Goal: Find specific page/section: Find specific page/section

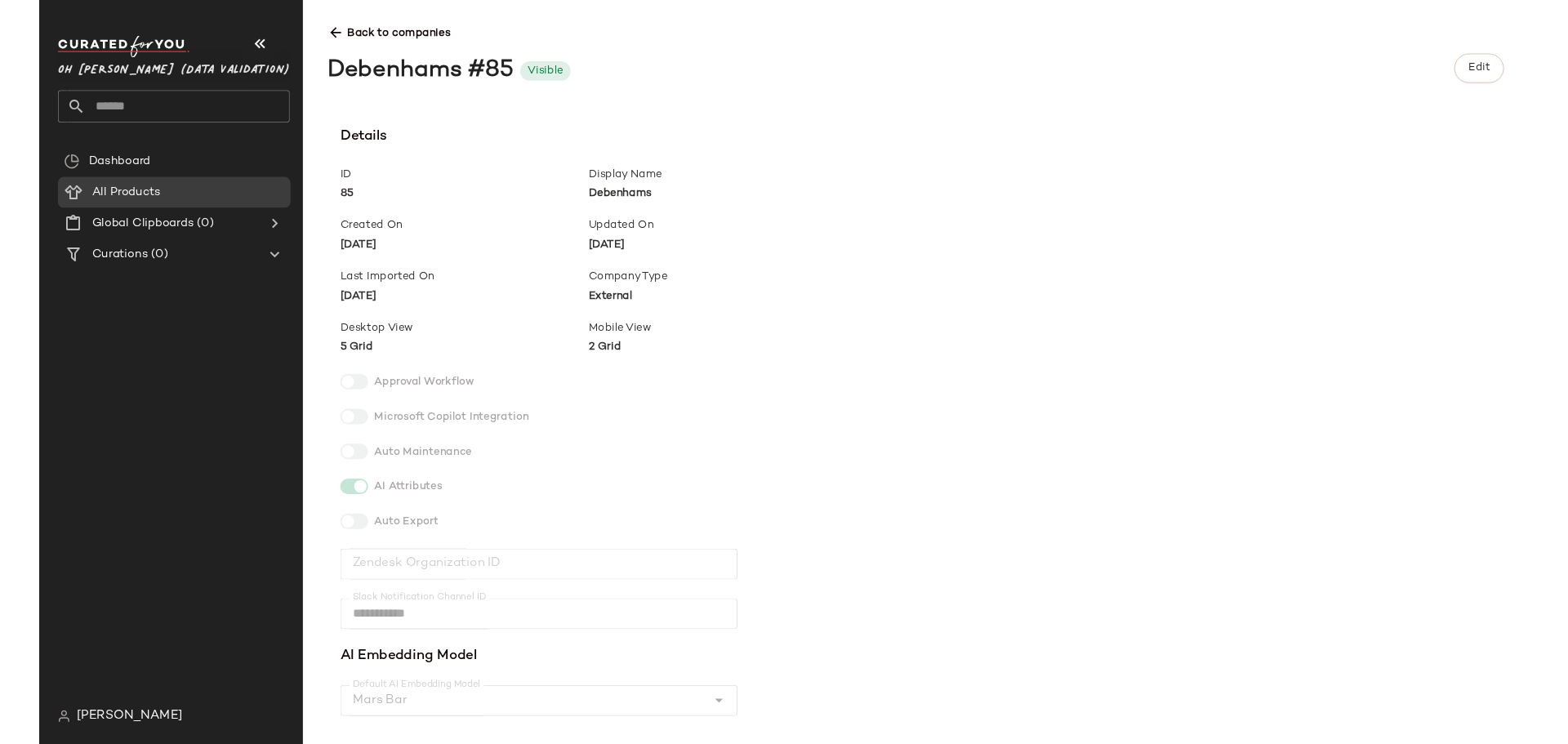
scroll to position [754, 0]
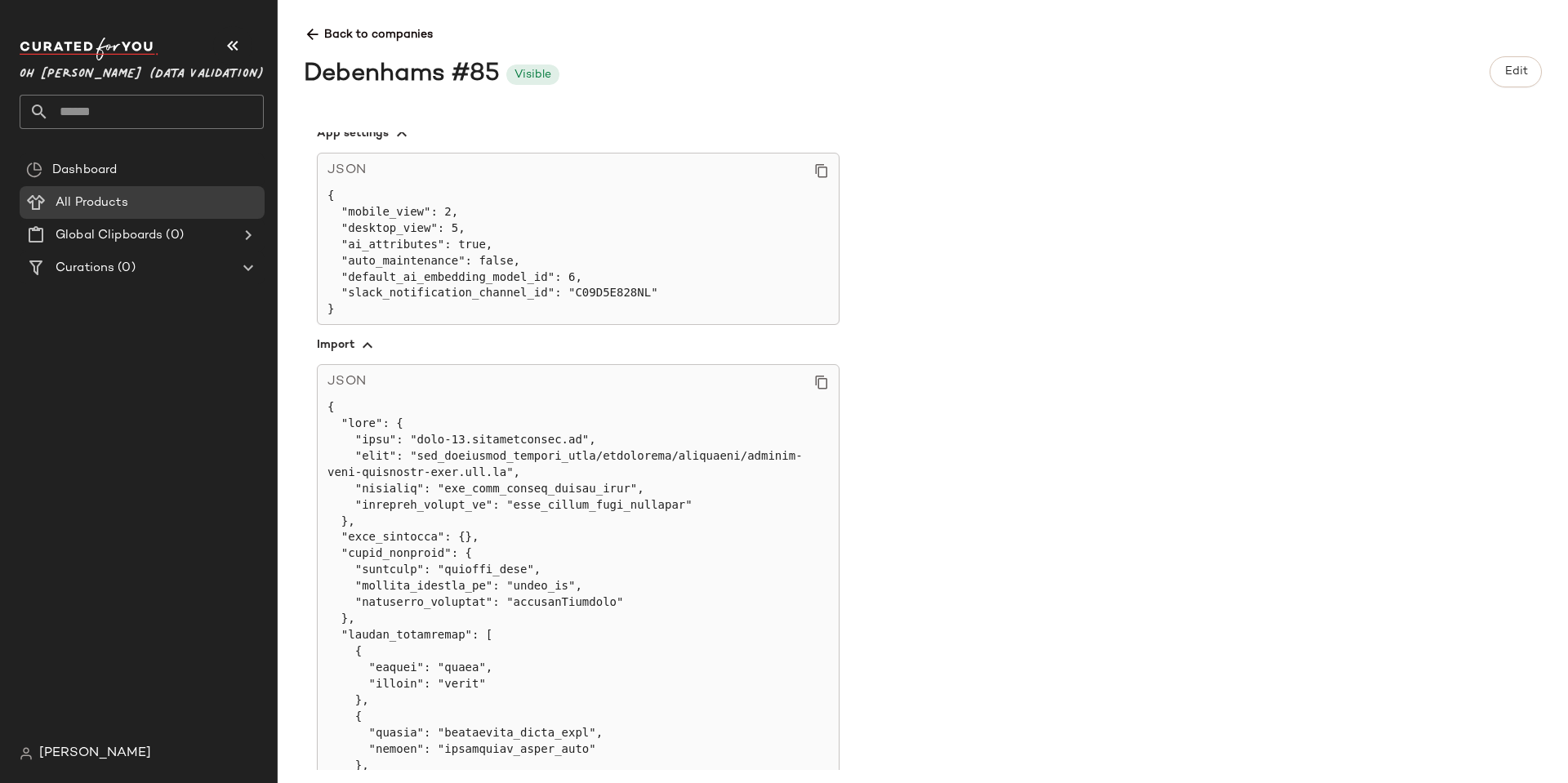
click at [1051, 152] on div "**********" at bounding box center [937, 450] width 1265 height 638
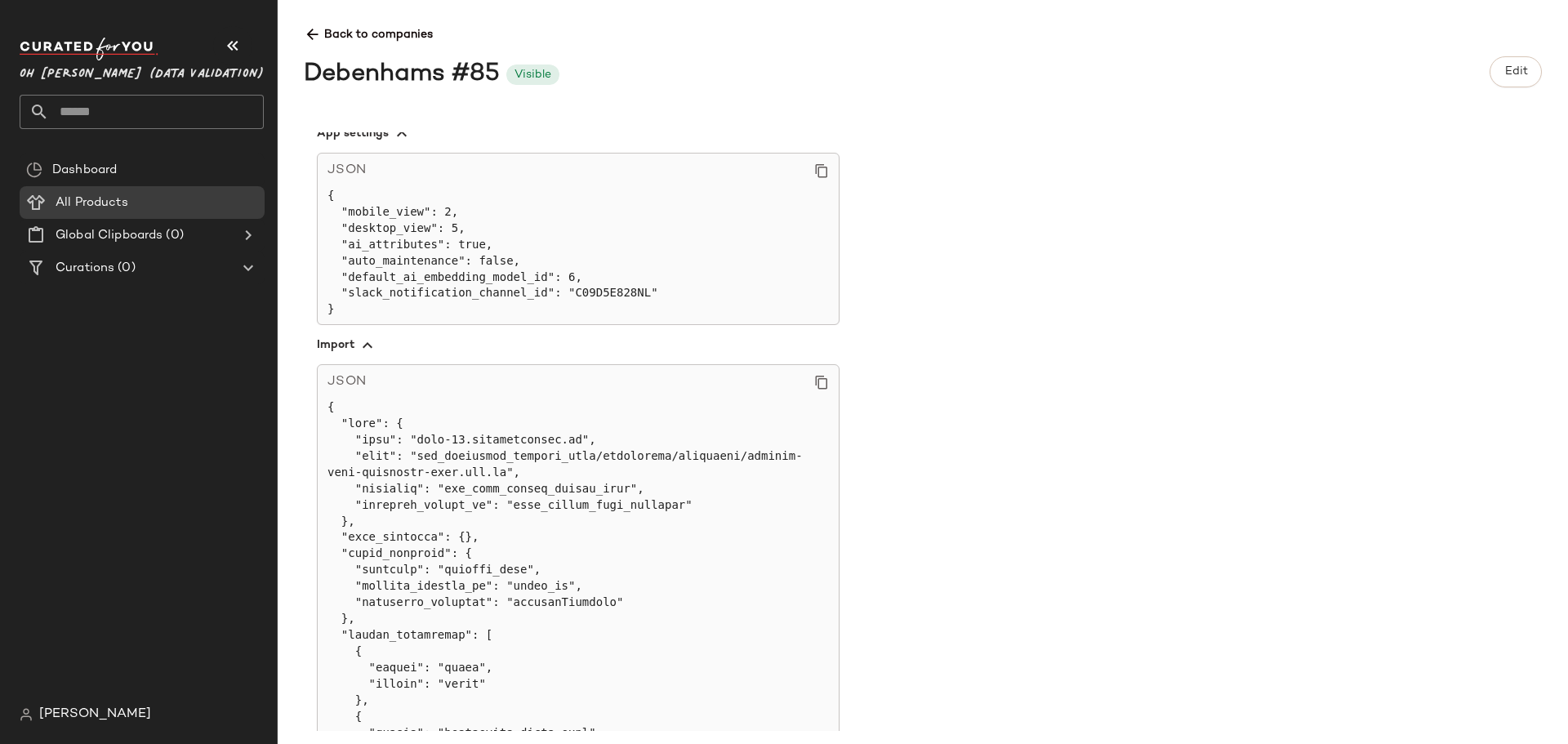
click at [313, 36] on icon at bounding box center [312, 34] width 17 height 17
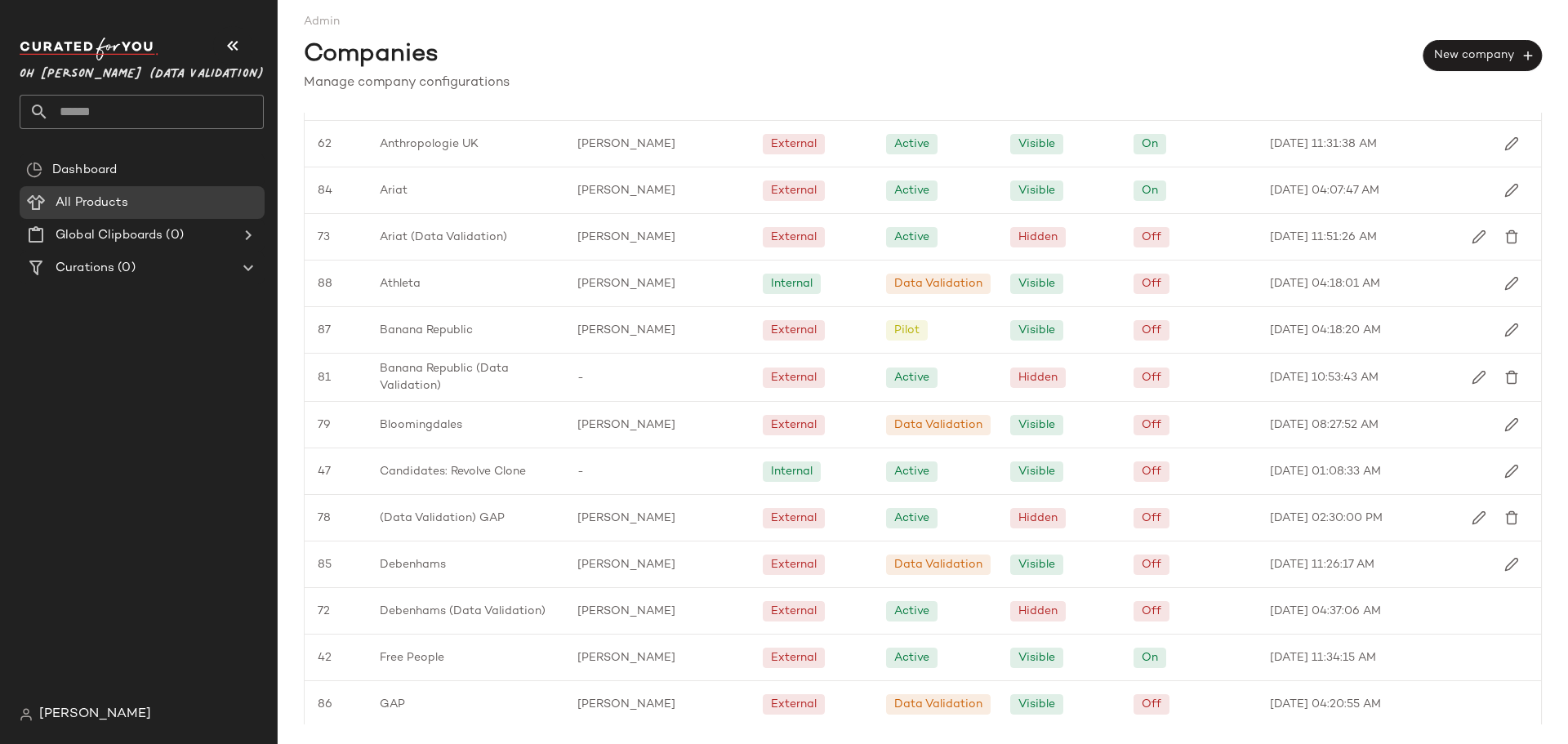
scroll to position [817, 0]
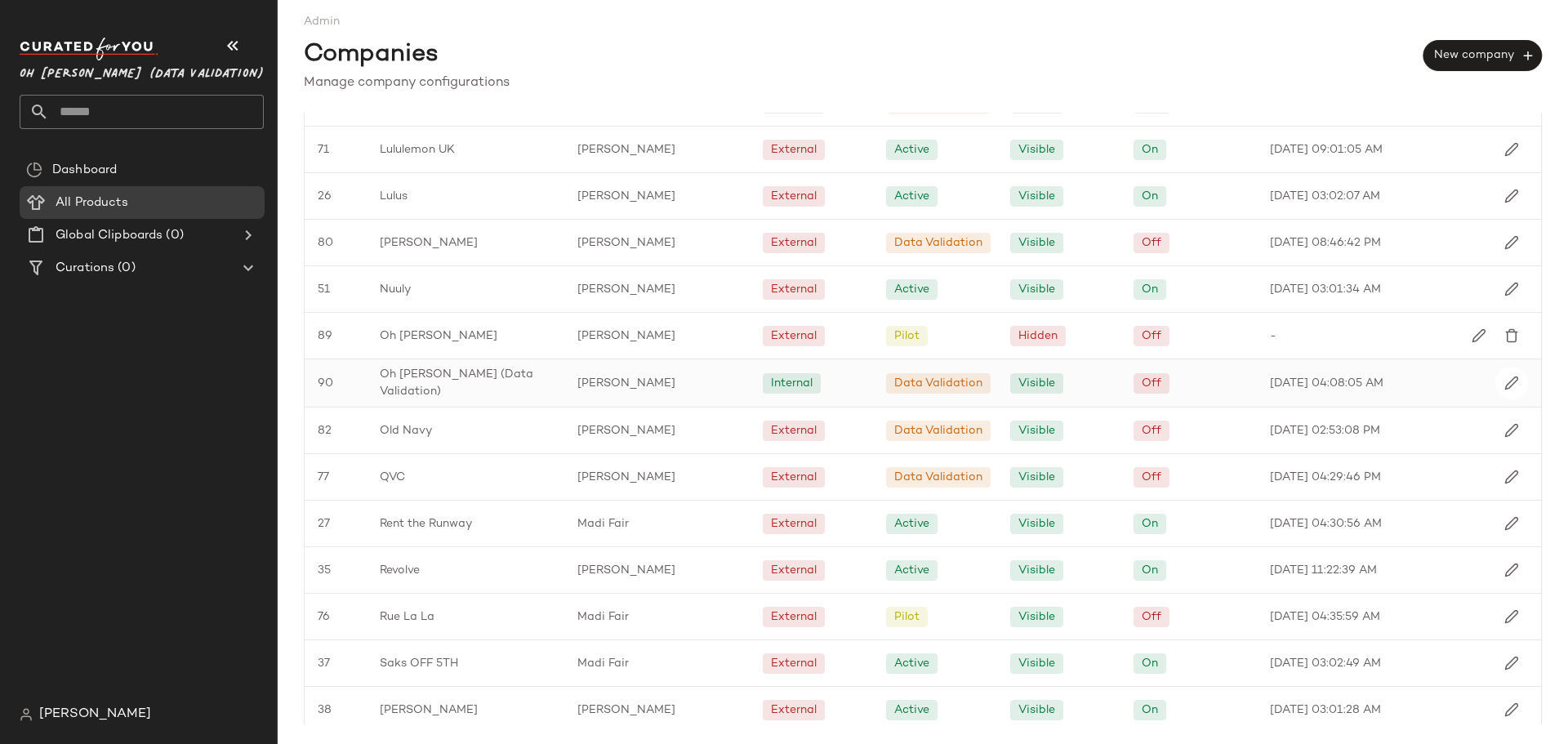
click at [390, 381] on span "Oh [PERSON_NAME] (Data Validation)" at bounding box center [466, 383] width 171 height 34
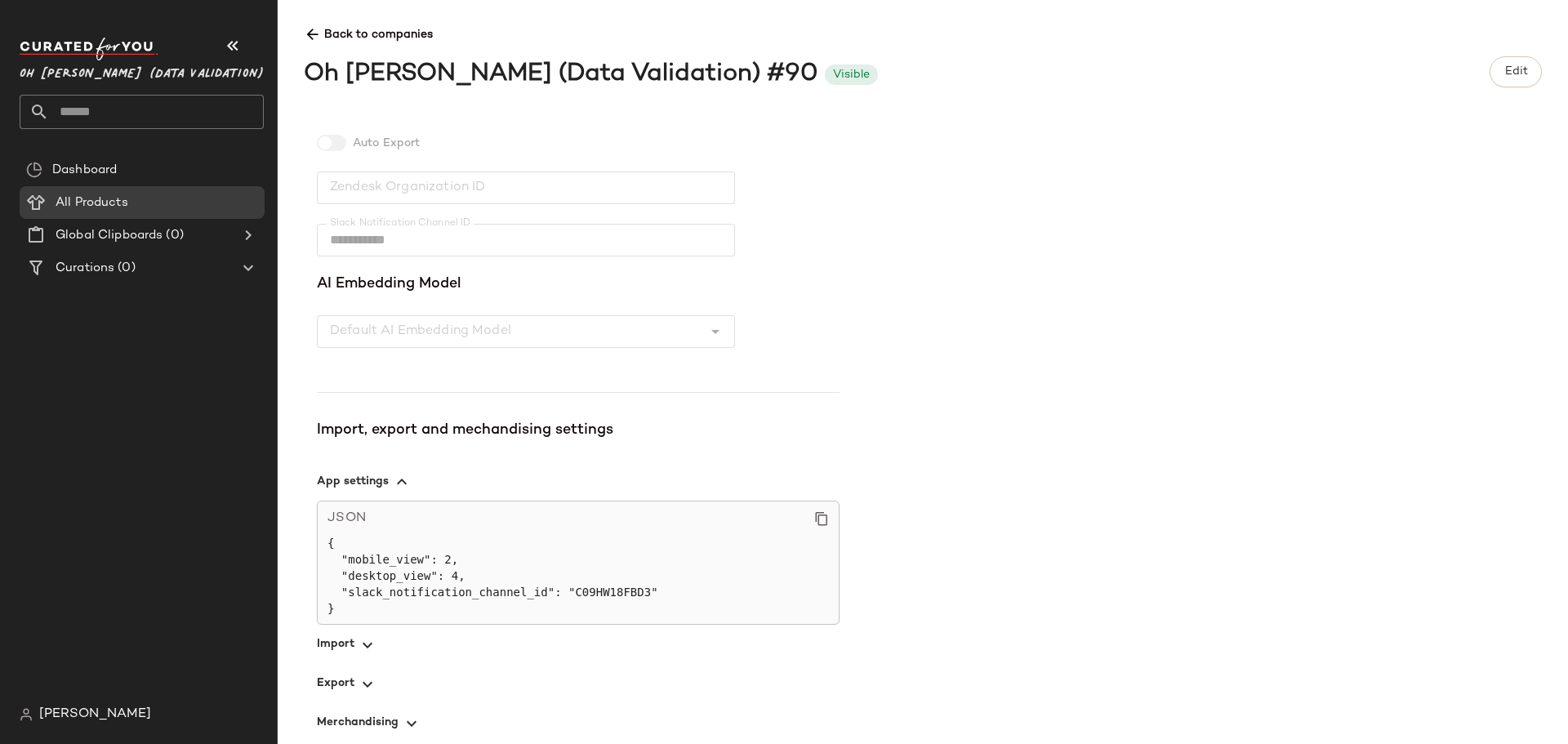
scroll to position [409, 0]
click at [323, 635] on span "button" at bounding box center [578, 642] width 523 height 39
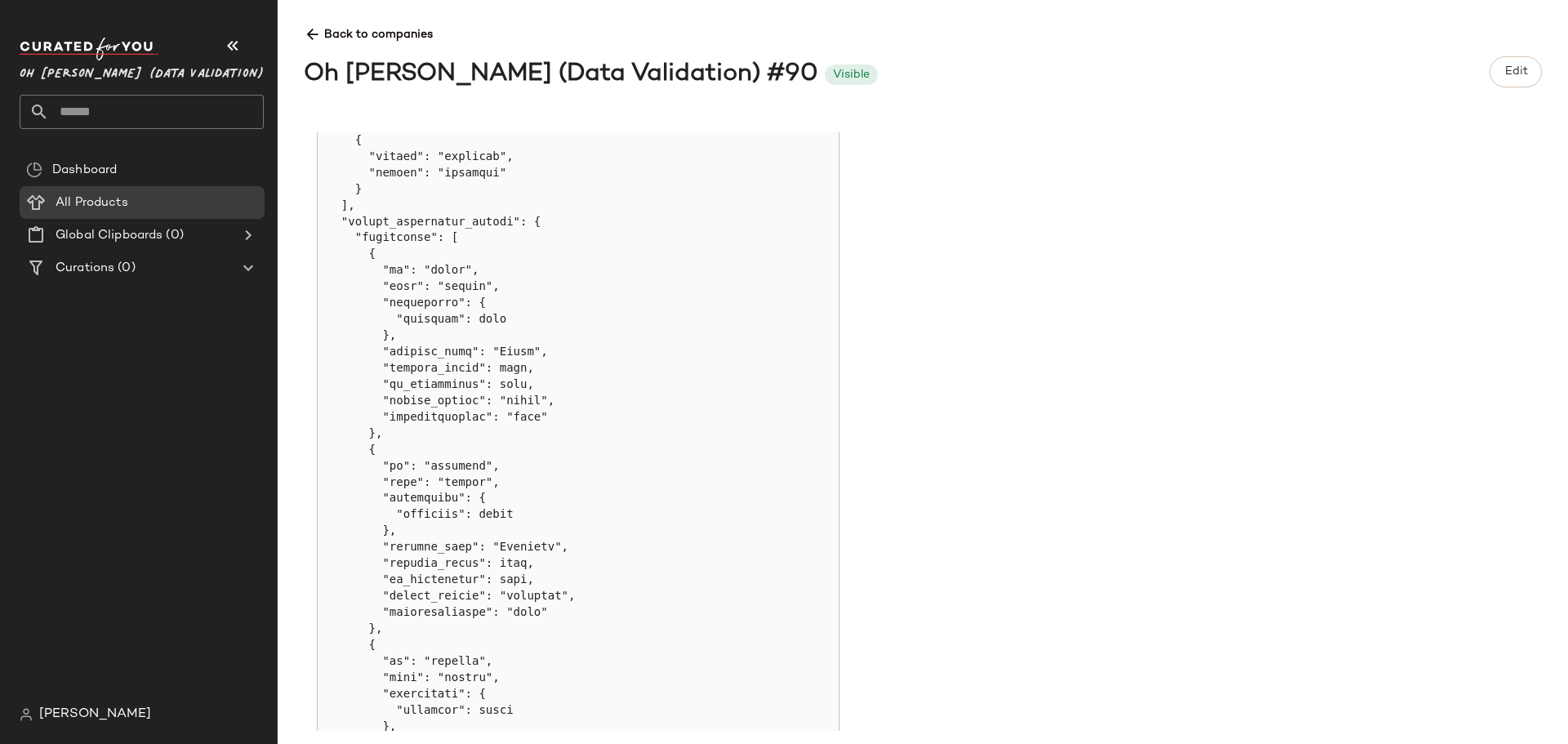
scroll to position [1045, 0]
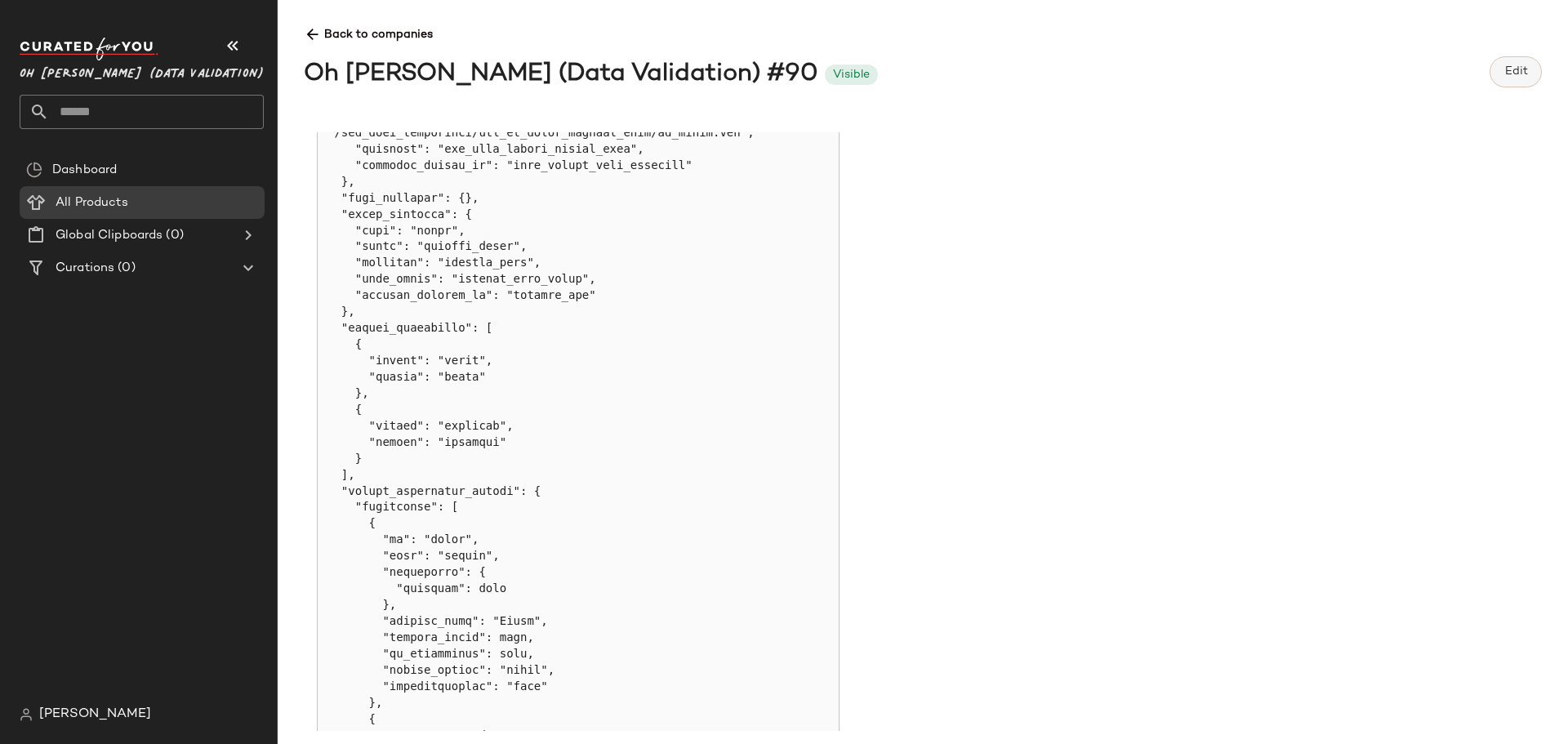
click at [1505, 80] on button "Edit" at bounding box center [1515, 71] width 53 height 31
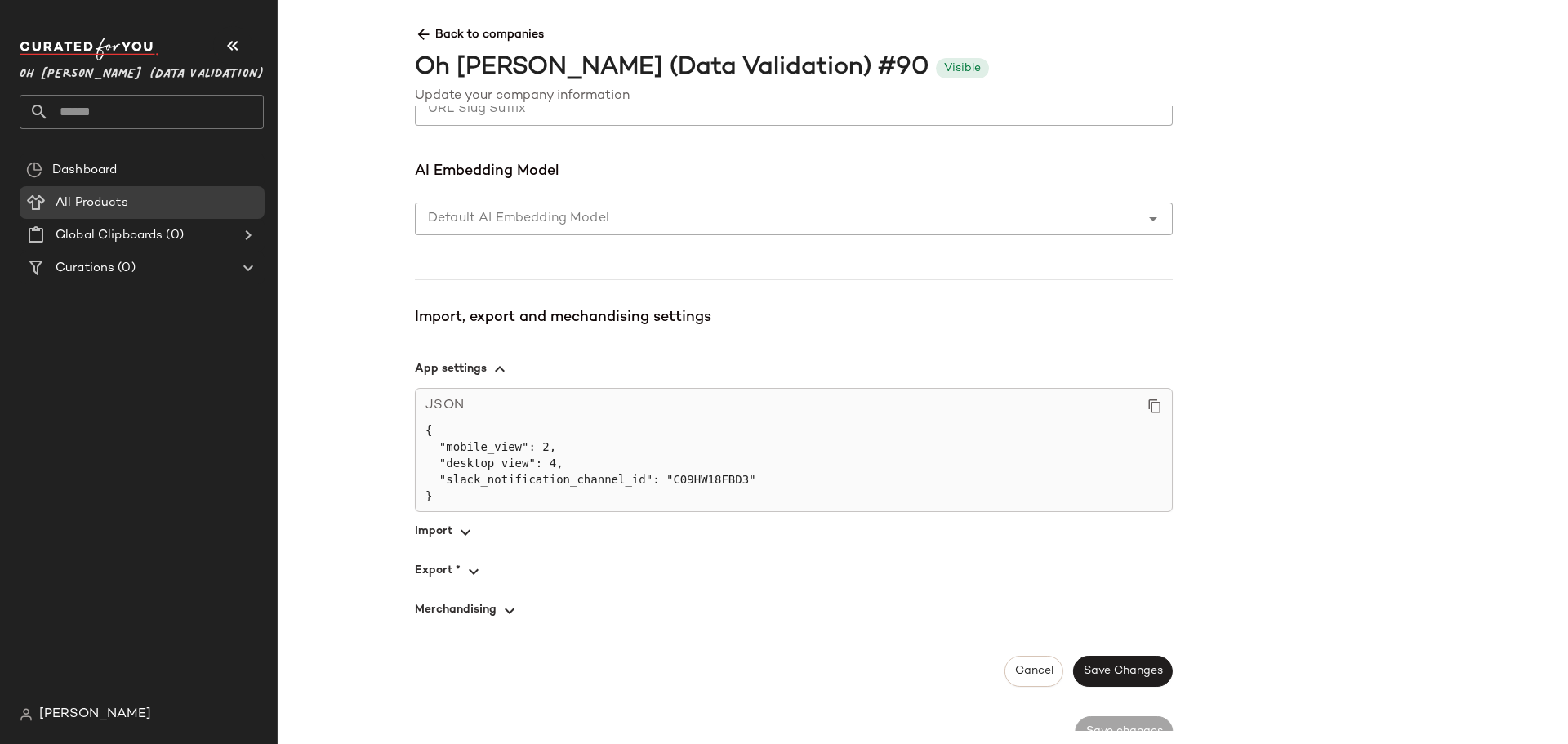
scroll to position [1031, 0]
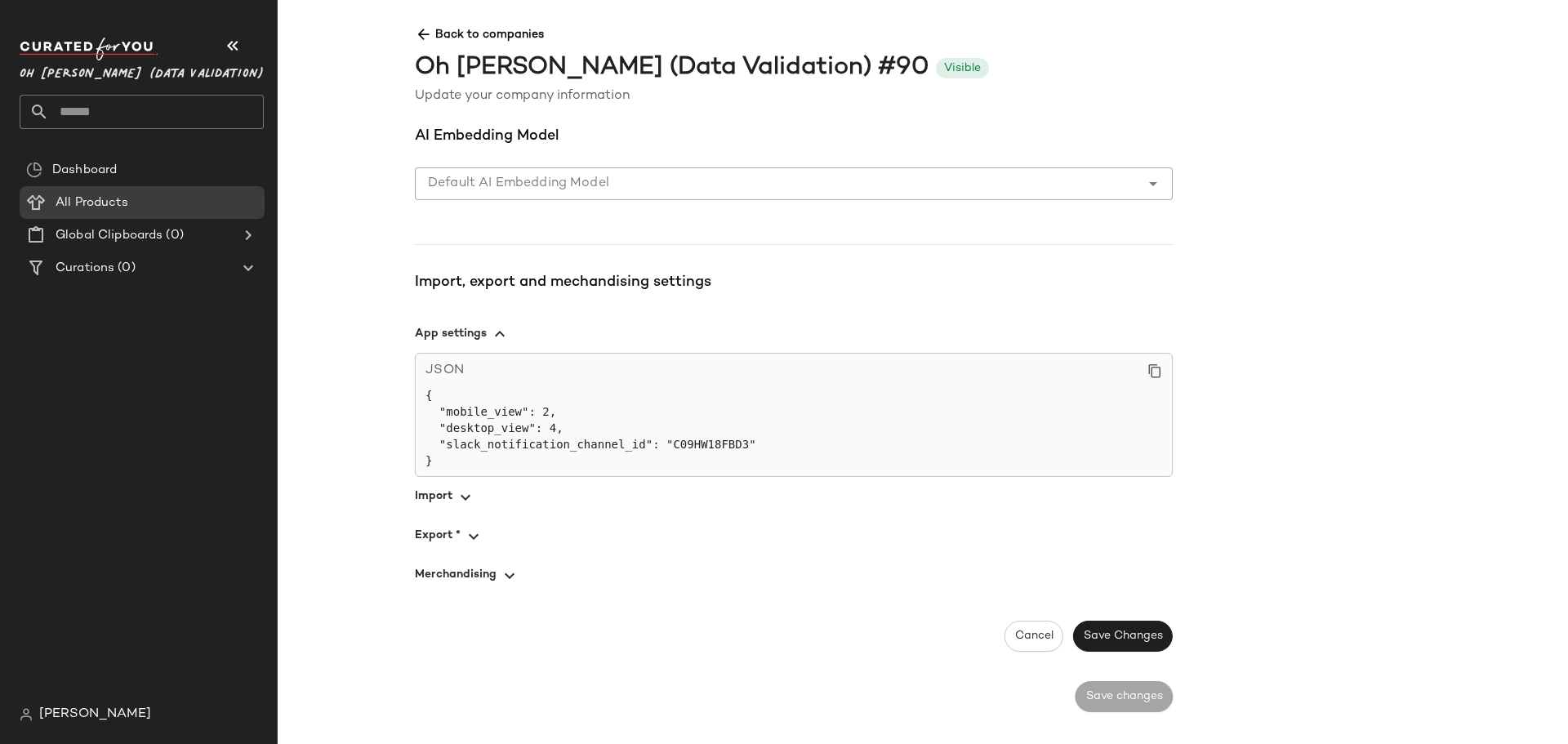
click at [431, 500] on span "button" at bounding box center [794, 497] width 758 height 39
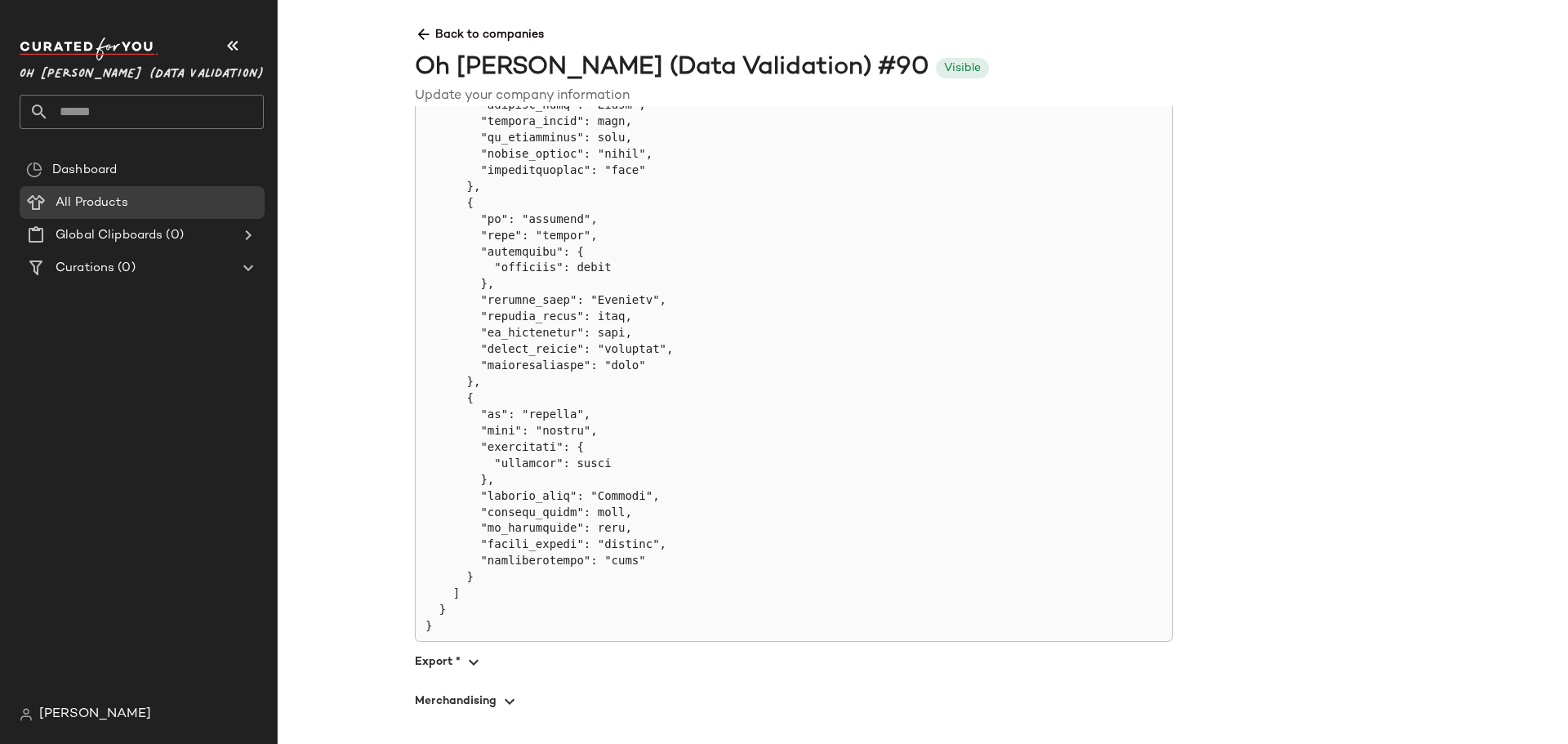
scroll to position [2148, 0]
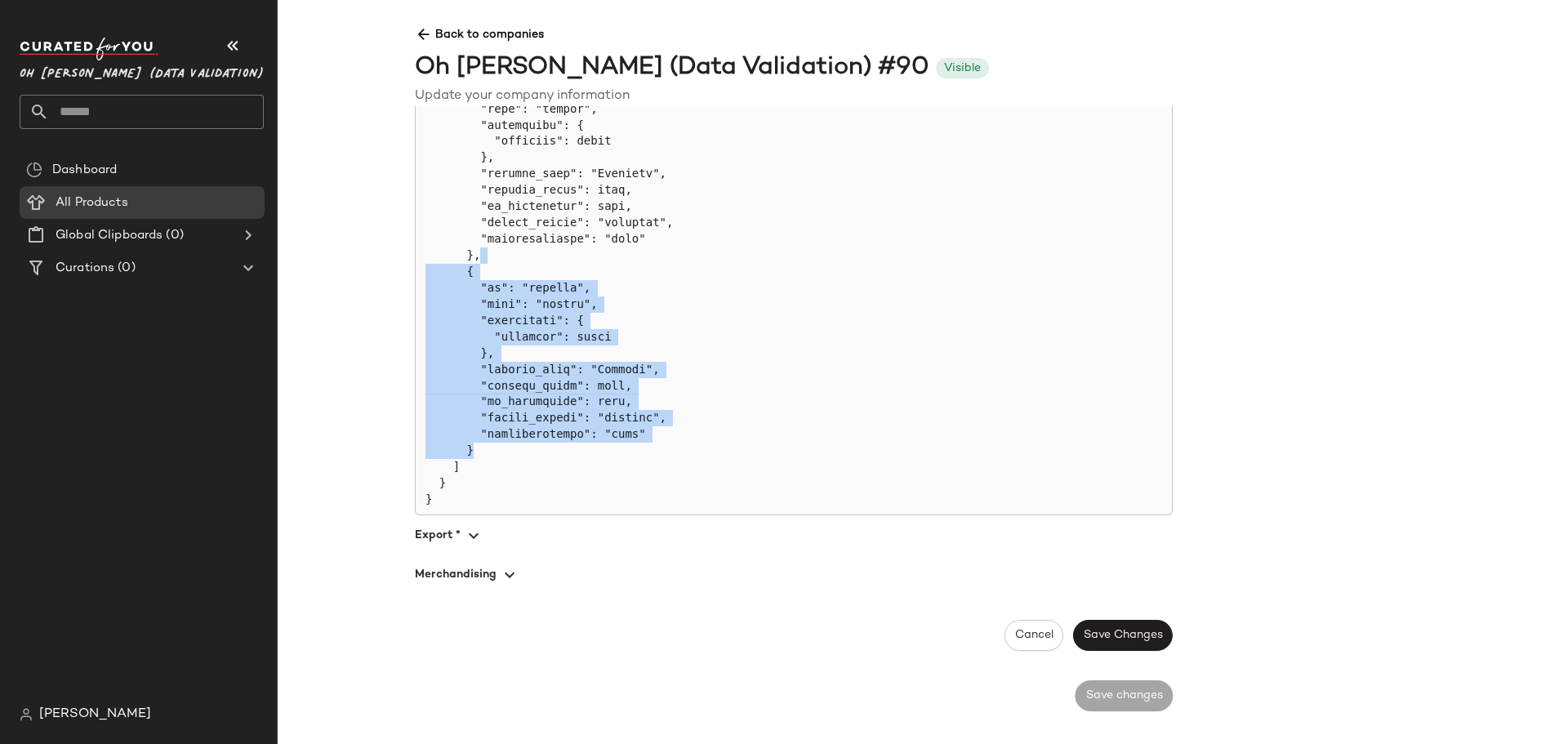
drag, startPoint x: 481, startPoint y: 451, endPoint x: 484, endPoint y: 251, distance: 200.0
drag, startPoint x: 741, startPoint y: 348, endPoint x: 565, endPoint y: 362, distance: 176.6
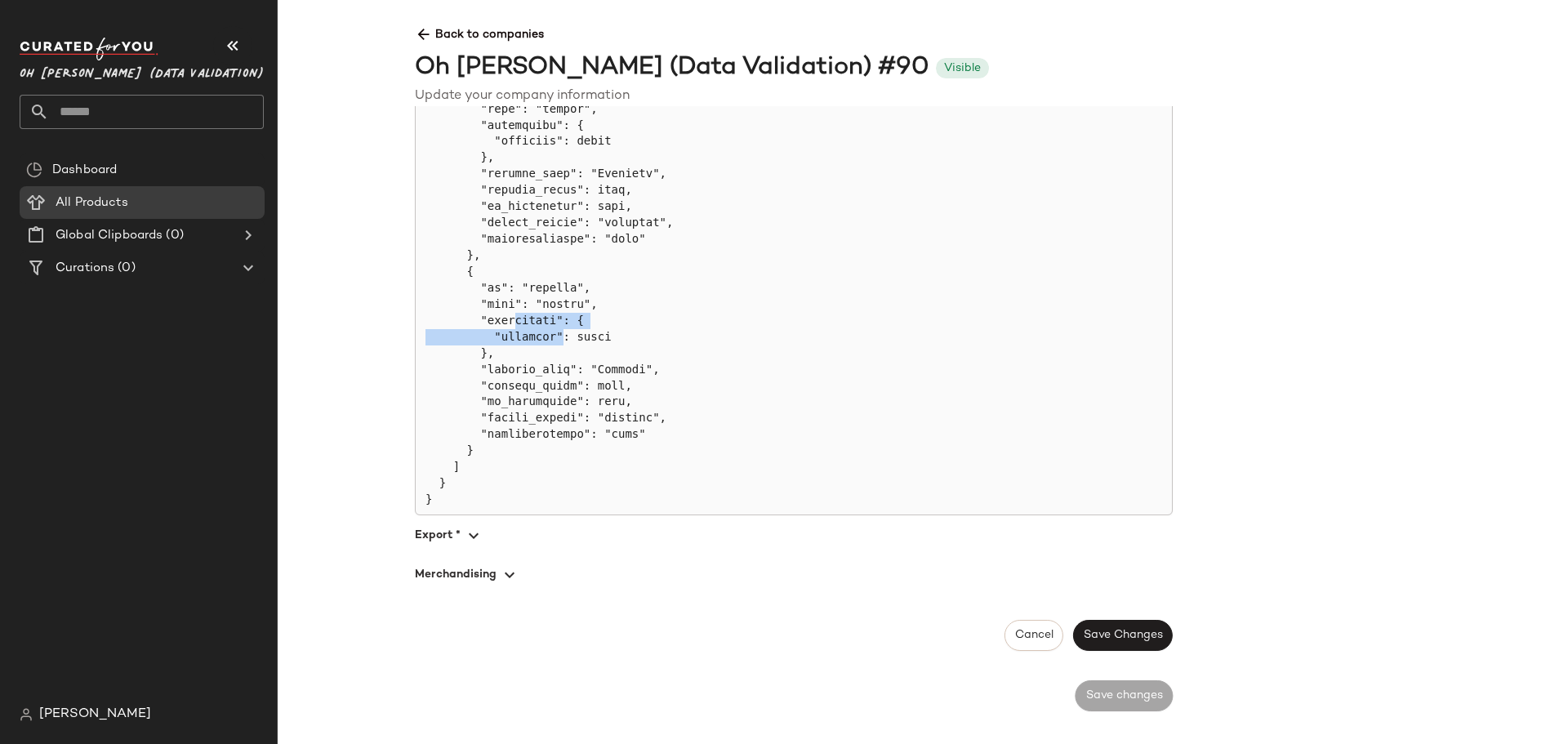
drag, startPoint x: 508, startPoint y: 325, endPoint x: 549, endPoint y: 344, distance: 45.2
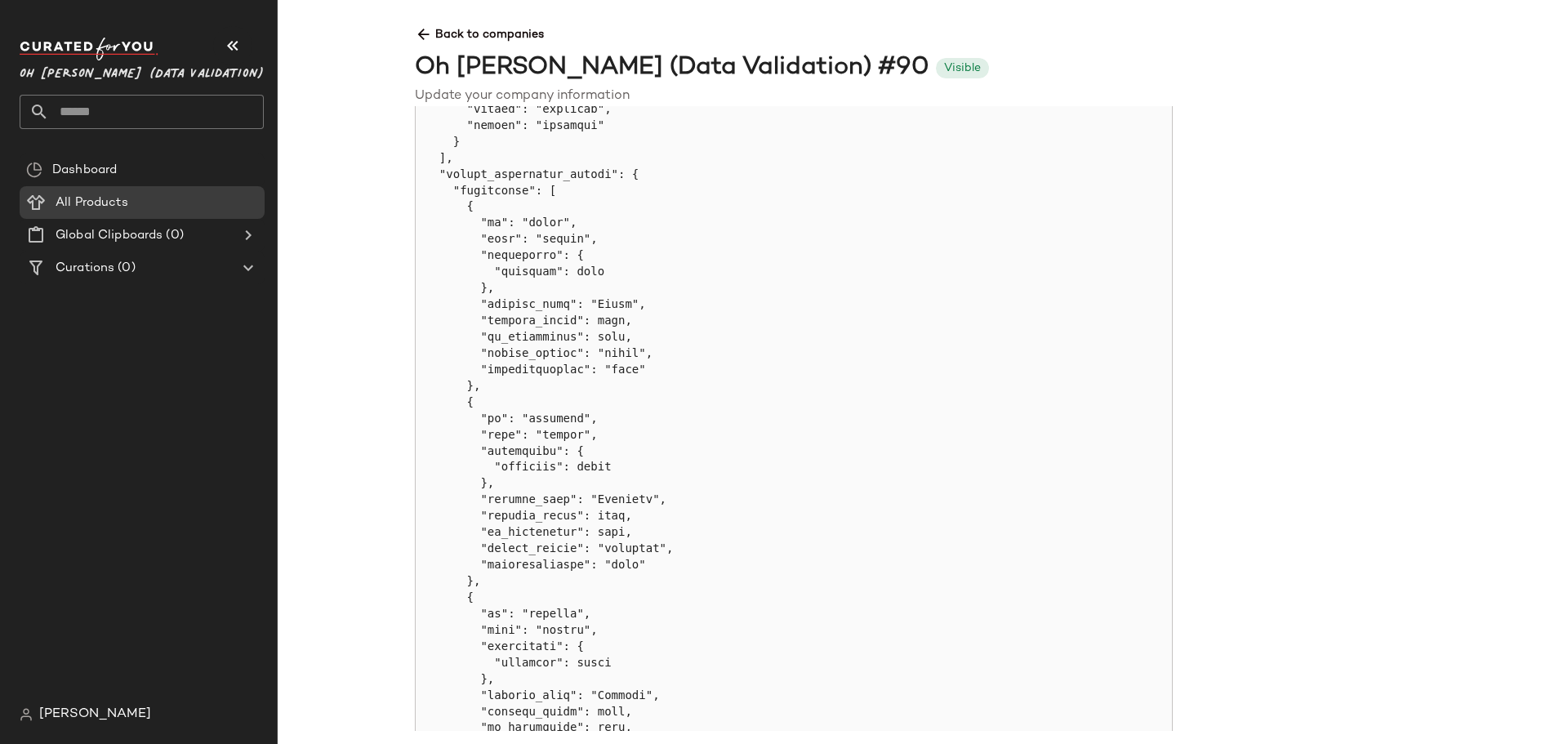
click at [816, 383] on pre at bounding box center [794, 296] width 737 height 1075
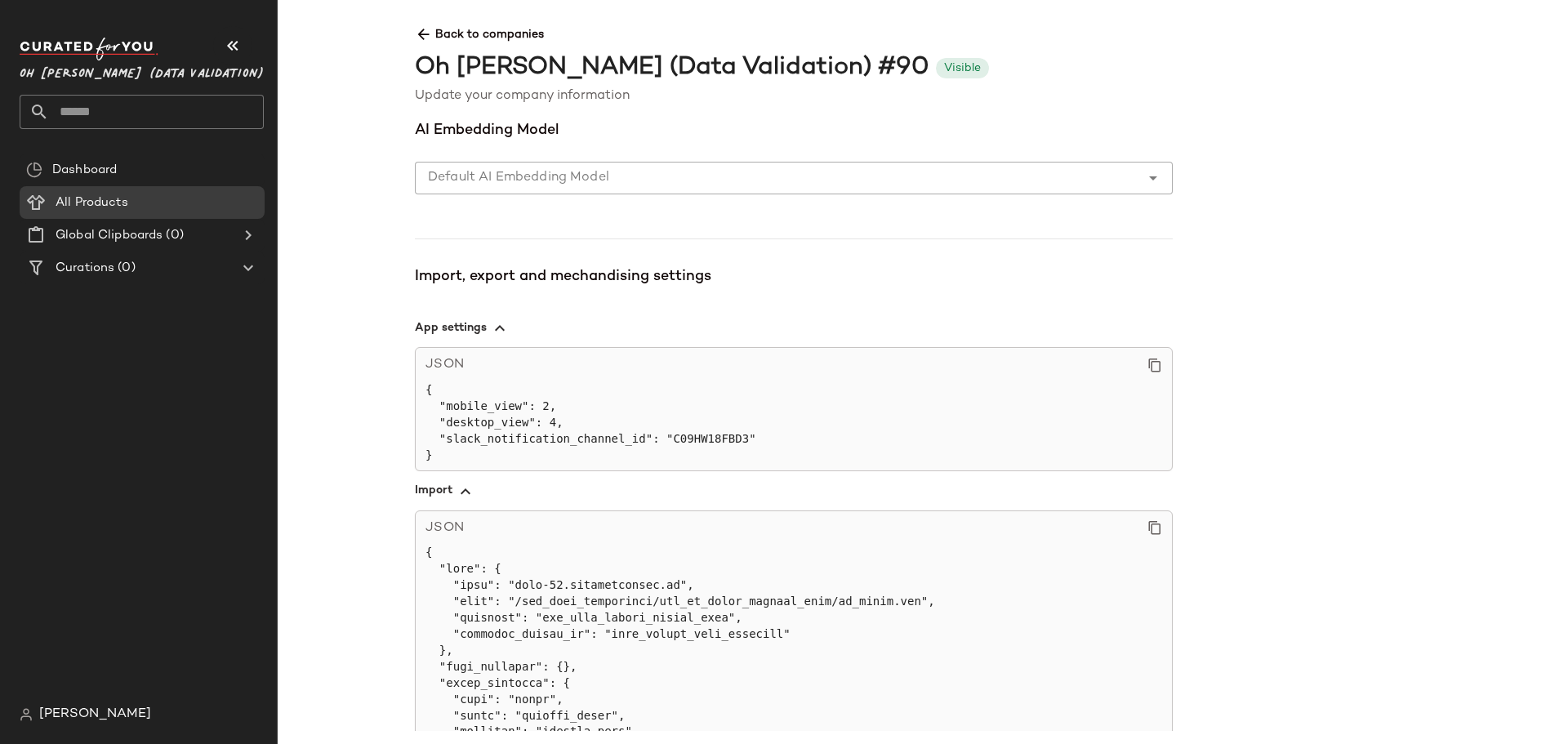
scroll to position [760, 0]
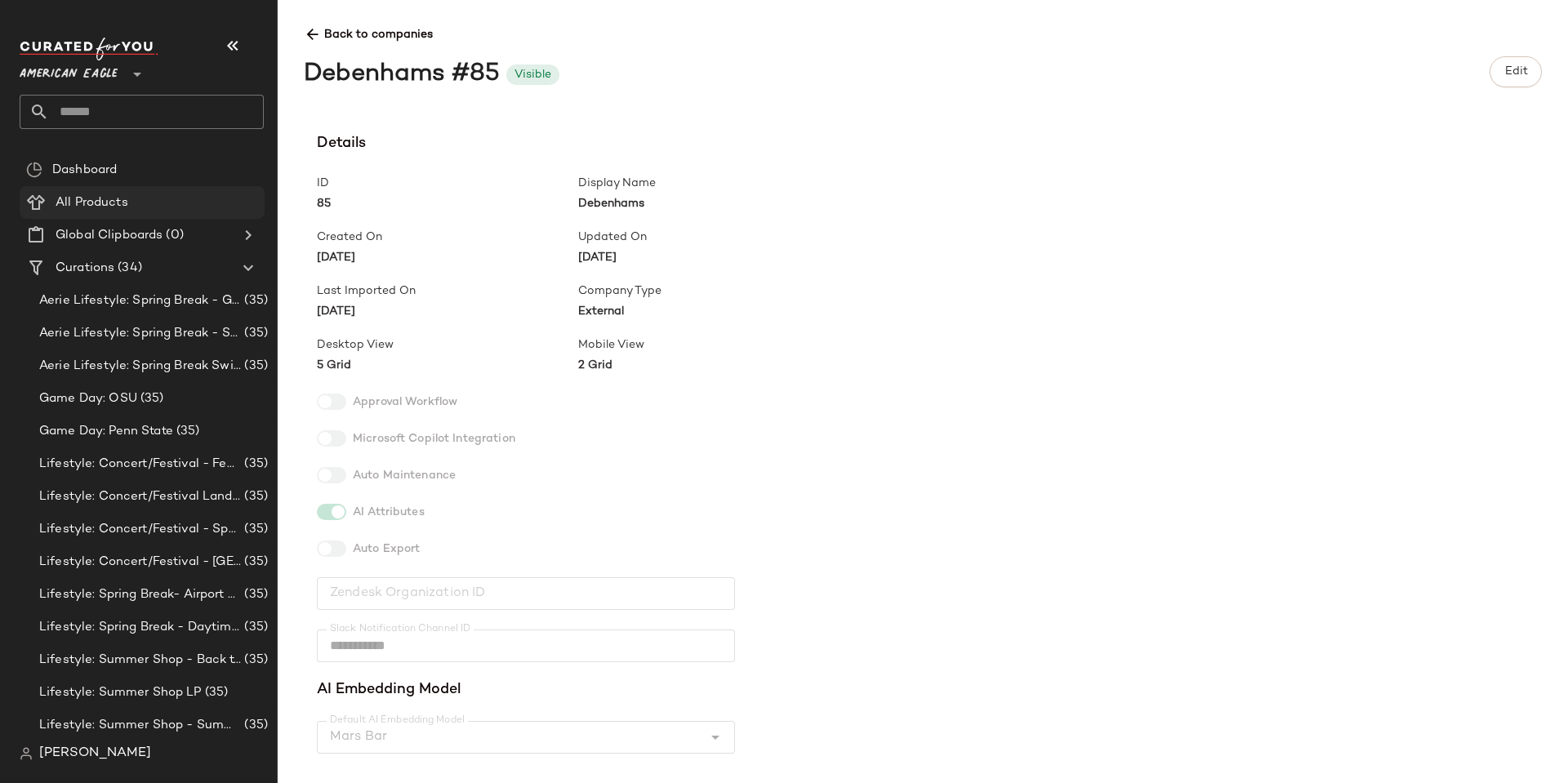
click at [98, 204] on span "All Products" at bounding box center [92, 202] width 73 height 19
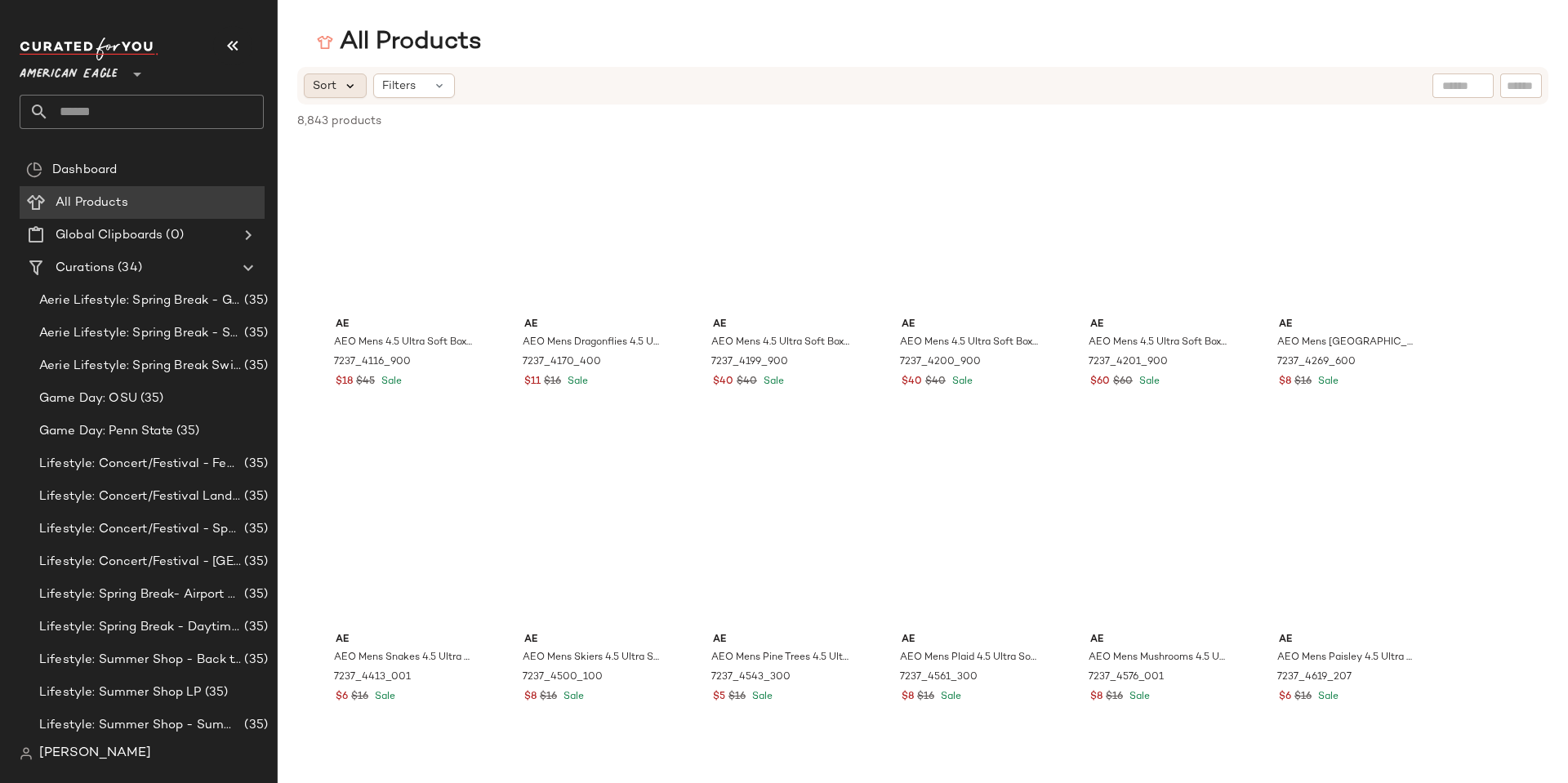
click at [344, 80] on icon at bounding box center [351, 86] width 14 height 14
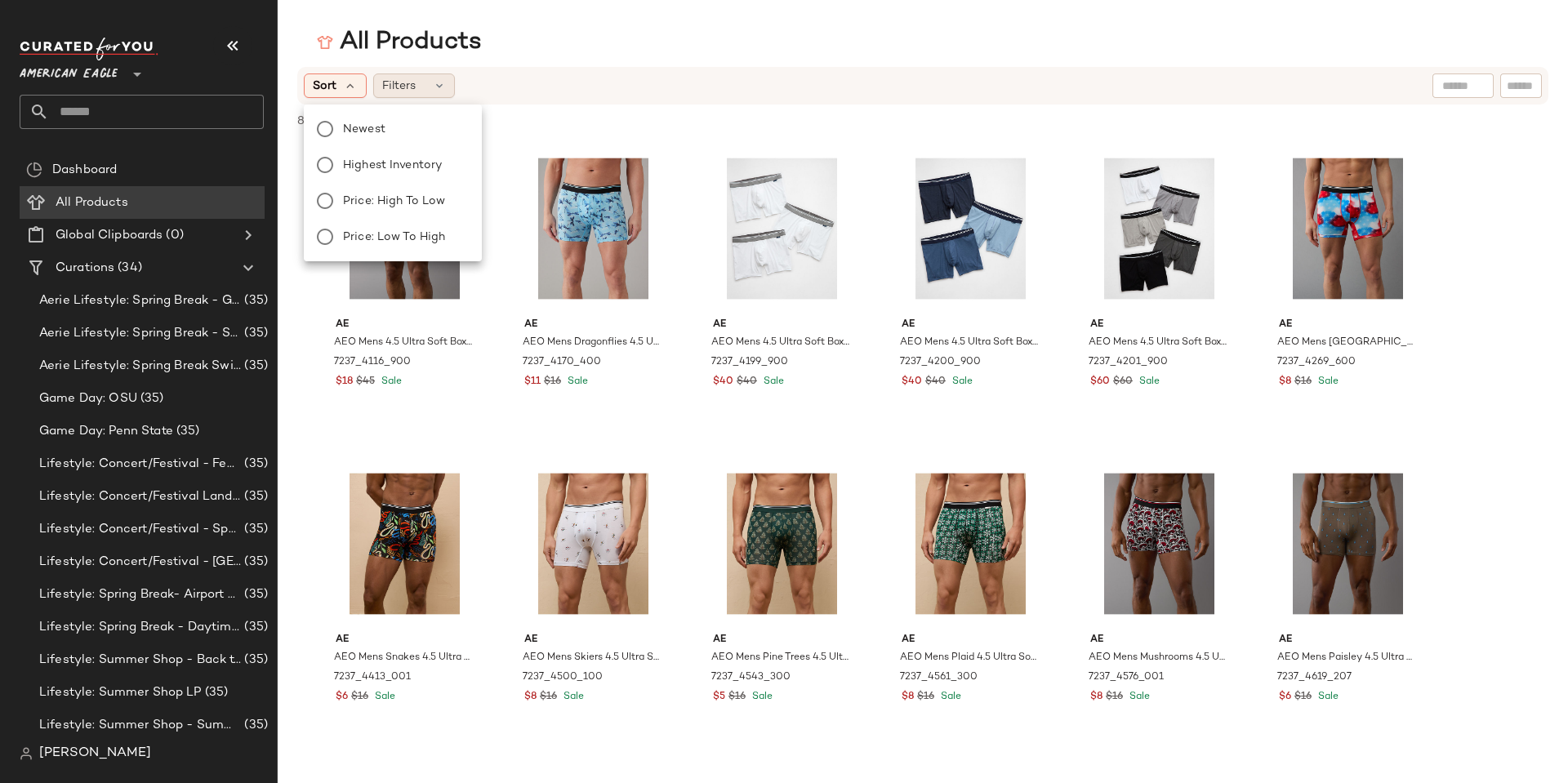
click at [400, 91] on span "Filters" at bounding box center [400, 86] width 34 height 17
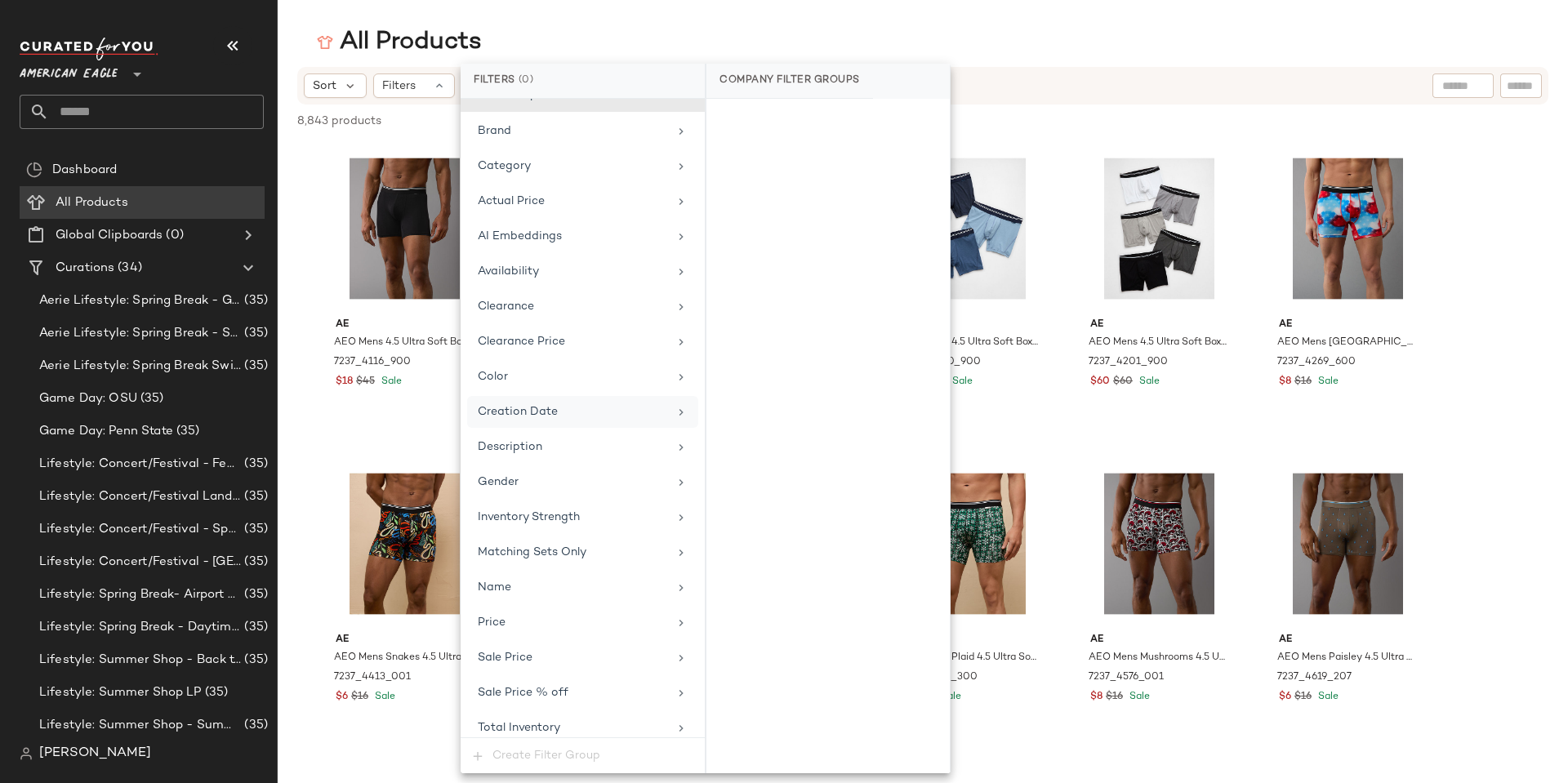
scroll to position [32, 0]
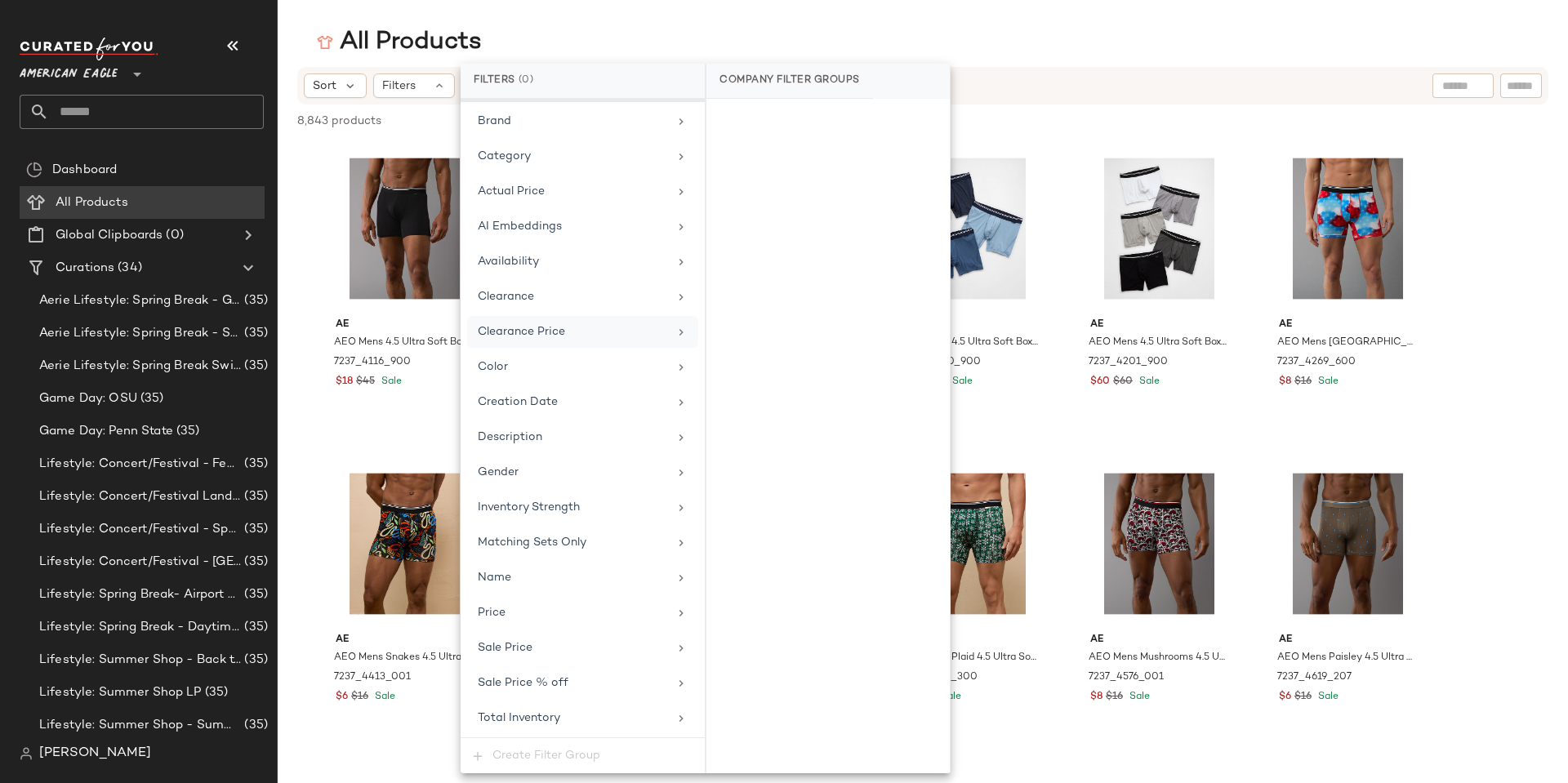
click at [536, 326] on span "Clearance Price" at bounding box center [522, 332] width 87 height 12
click at [546, 297] on div "Clearance" at bounding box center [573, 296] width 190 height 17
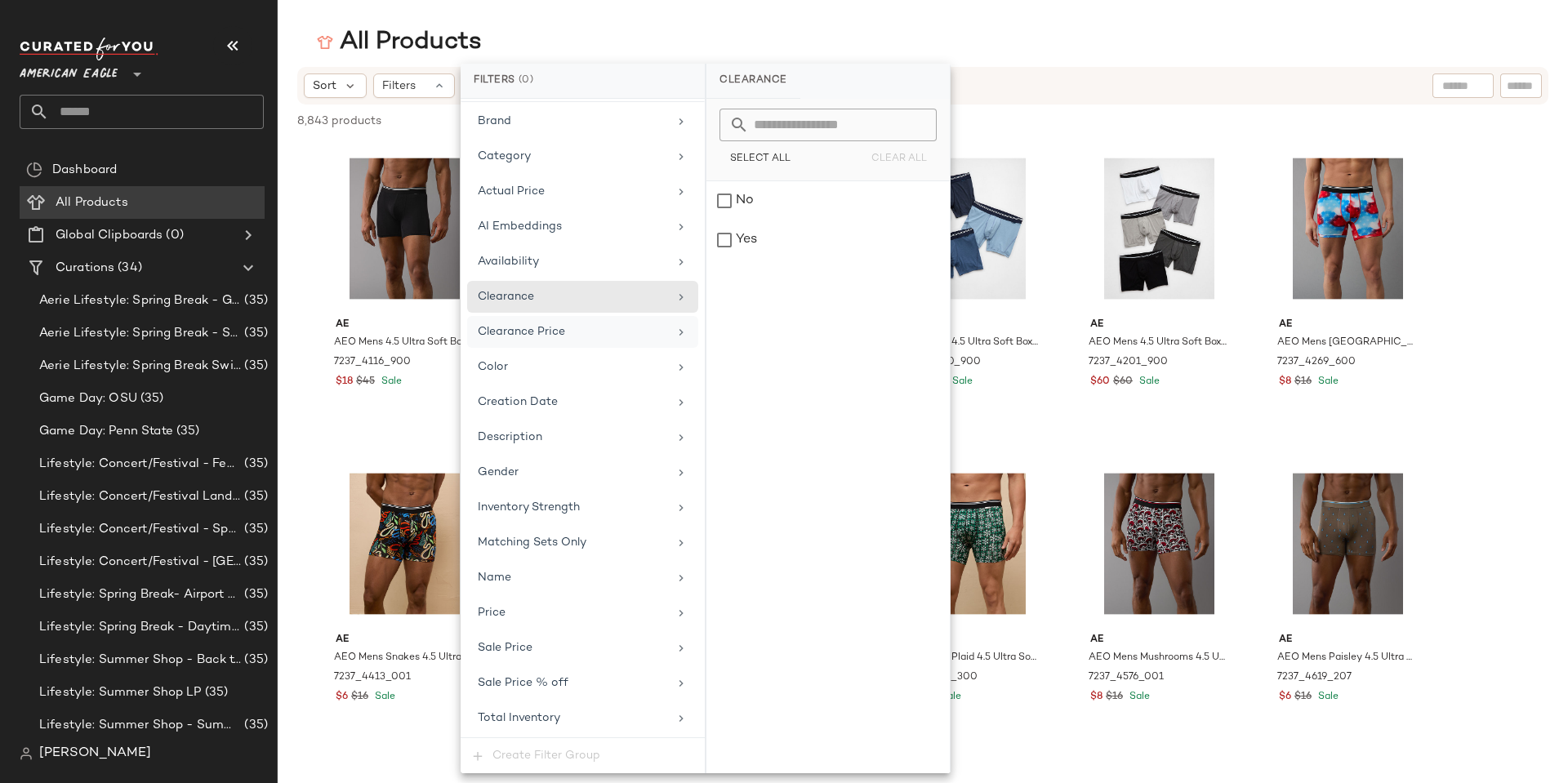
click at [542, 327] on span "Clearance Price" at bounding box center [522, 332] width 87 height 12
click at [548, 720] on span "Total Inventory" at bounding box center [519, 719] width 82 height 12
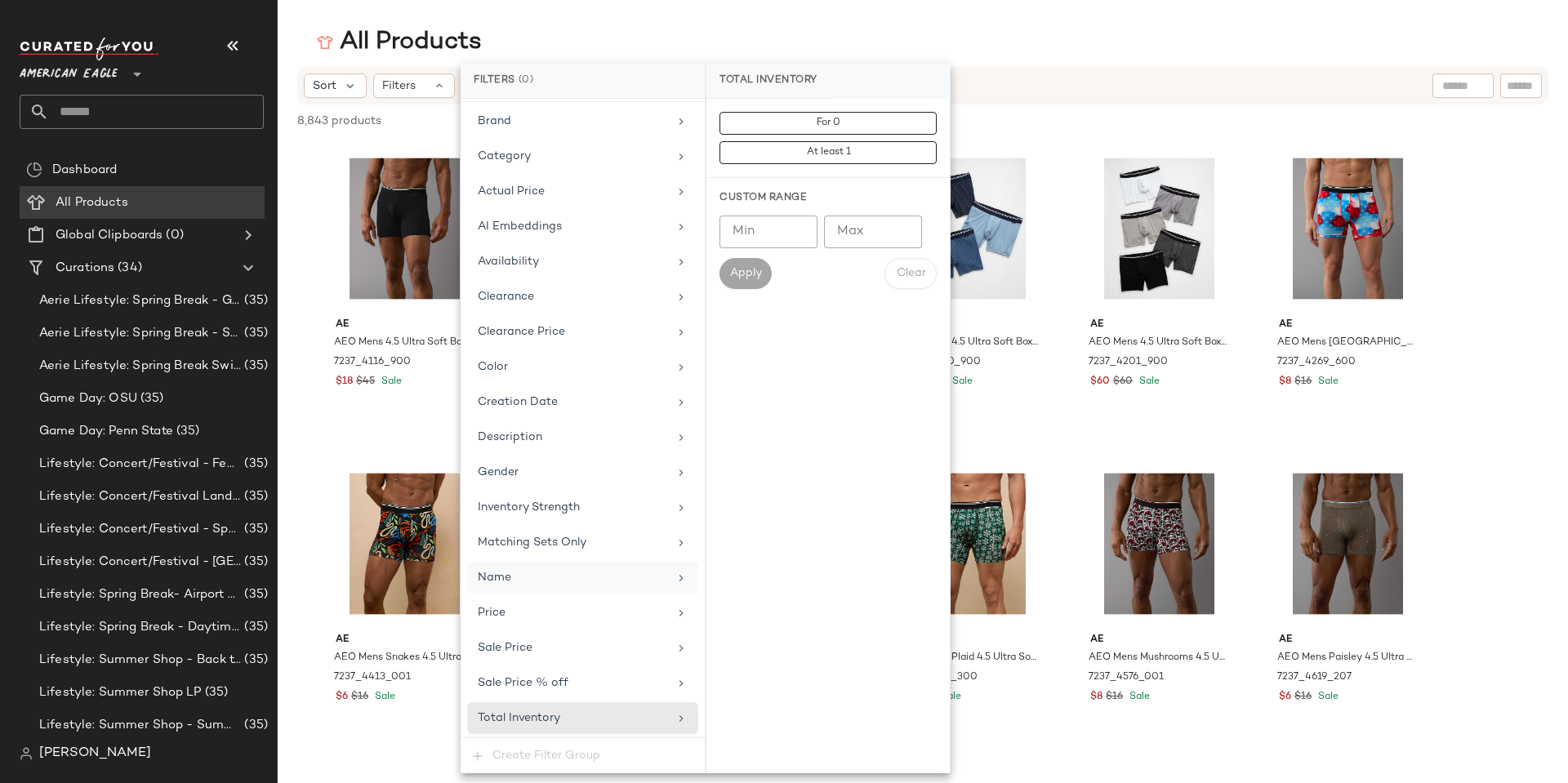
click at [519, 573] on div "Name" at bounding box center [573, 577] width 190 height 17
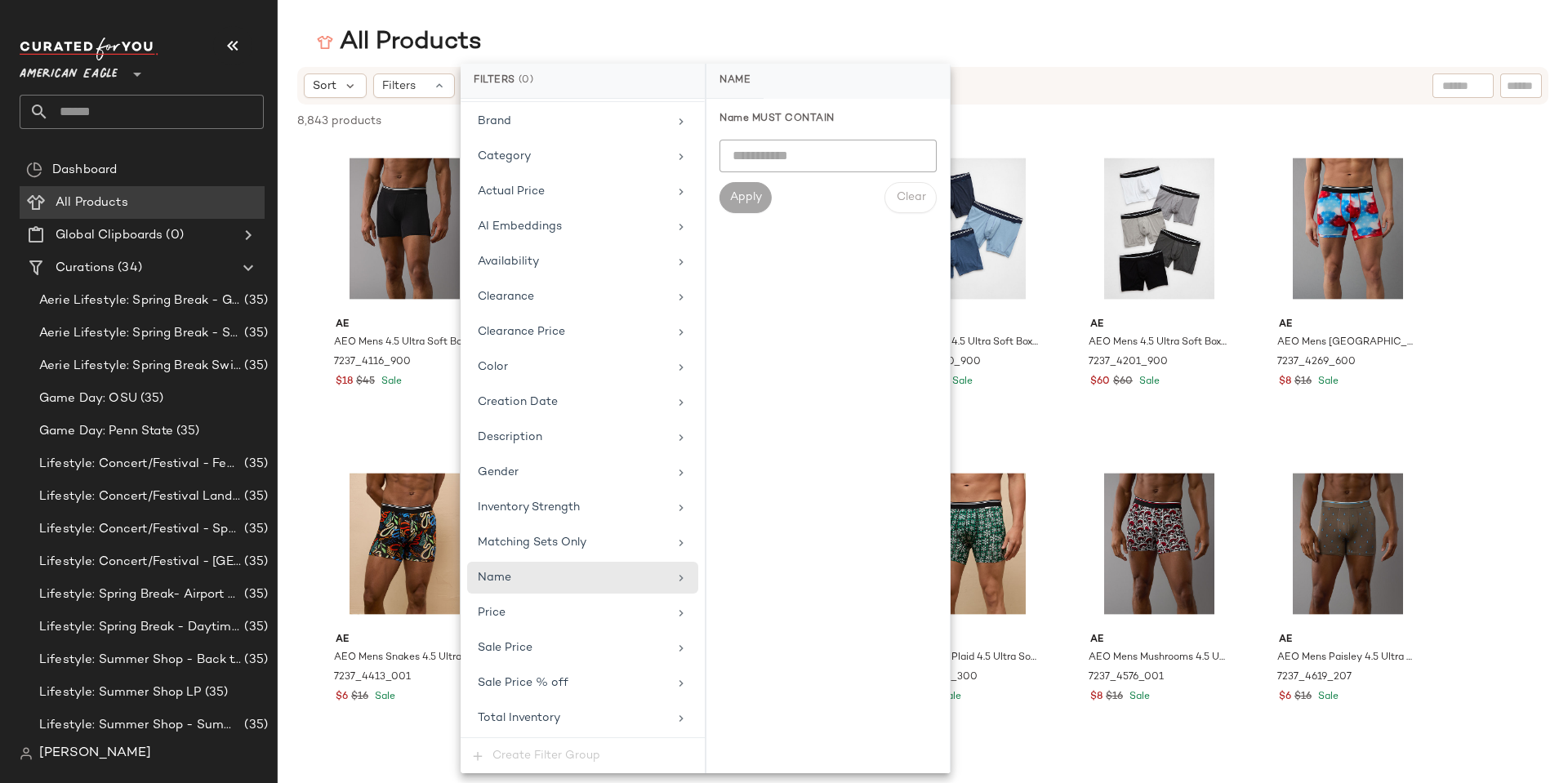
click at [643, 41] on div "All Products" at bounding box center [922, 42] width 1291 height 33
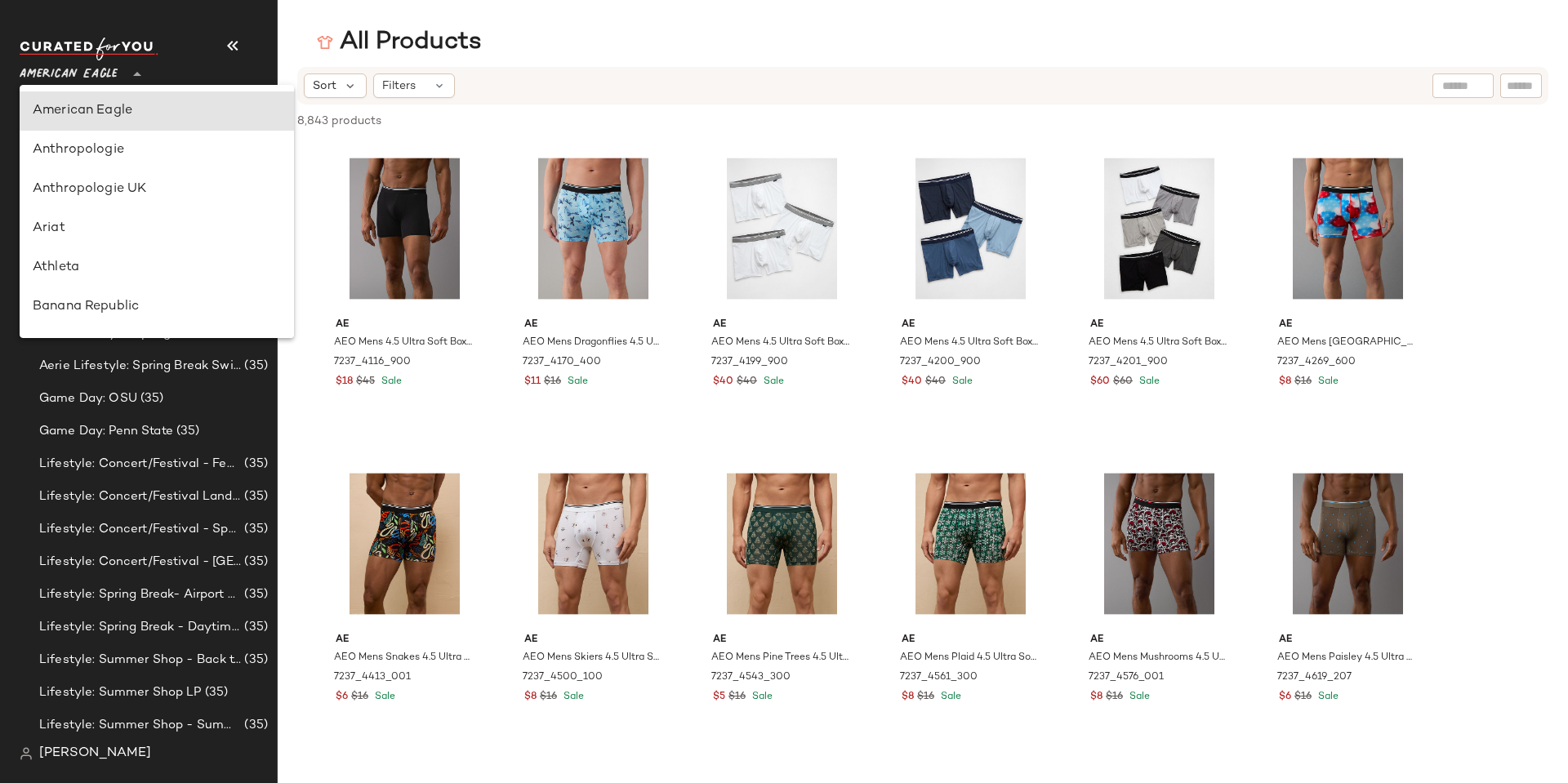
click at [119, 72] on div "American Eagle **" at bounding box center [71, 64] width 104 height 41
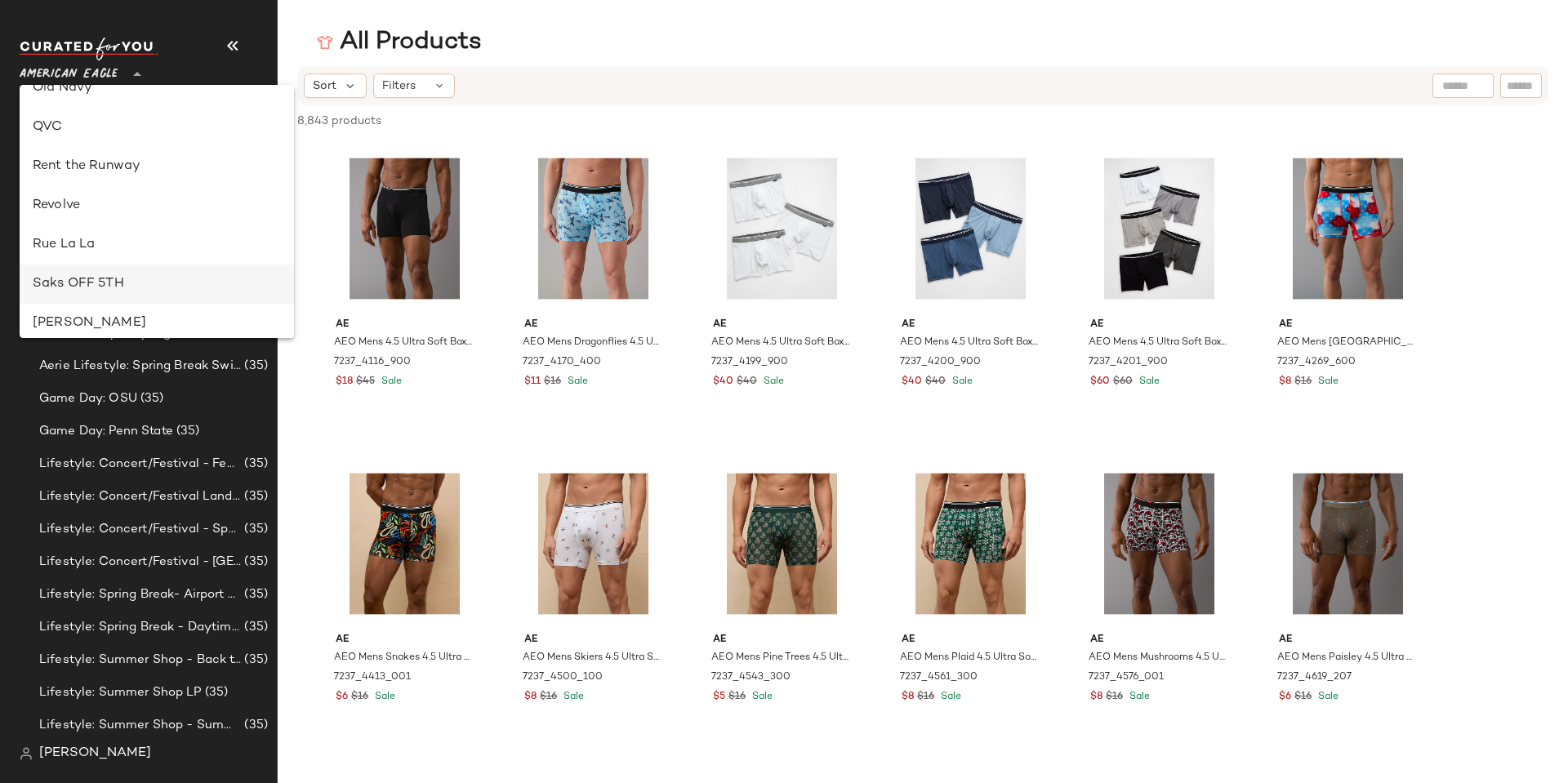
scroll to position [735, 0]
click at [92, 205] on div "Revolve" at bounding box center [157, 199] width 248 height 20
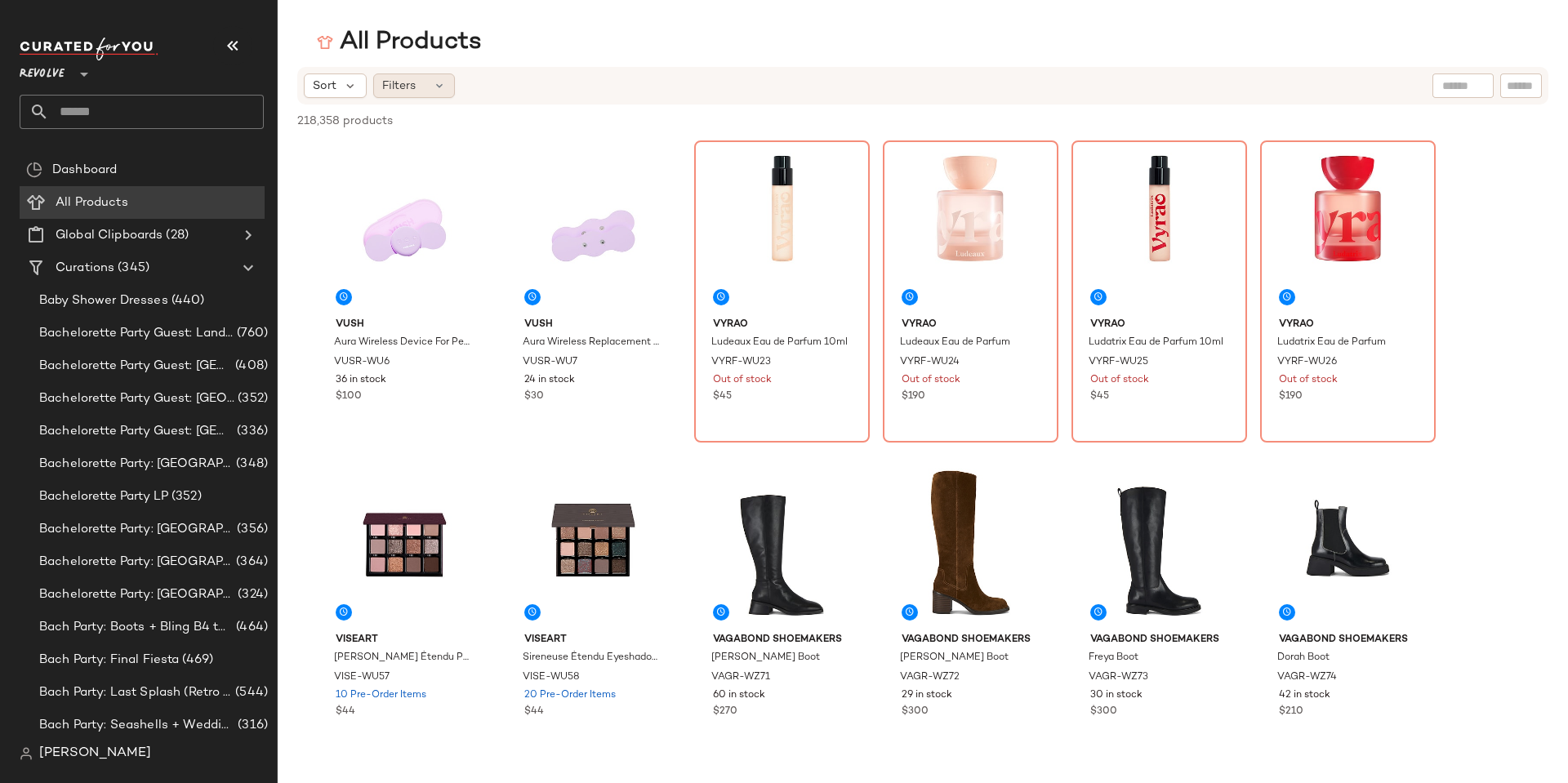
click at [394, 87] on span "Filters" at bounding box center [400, 86] width 34 height 17
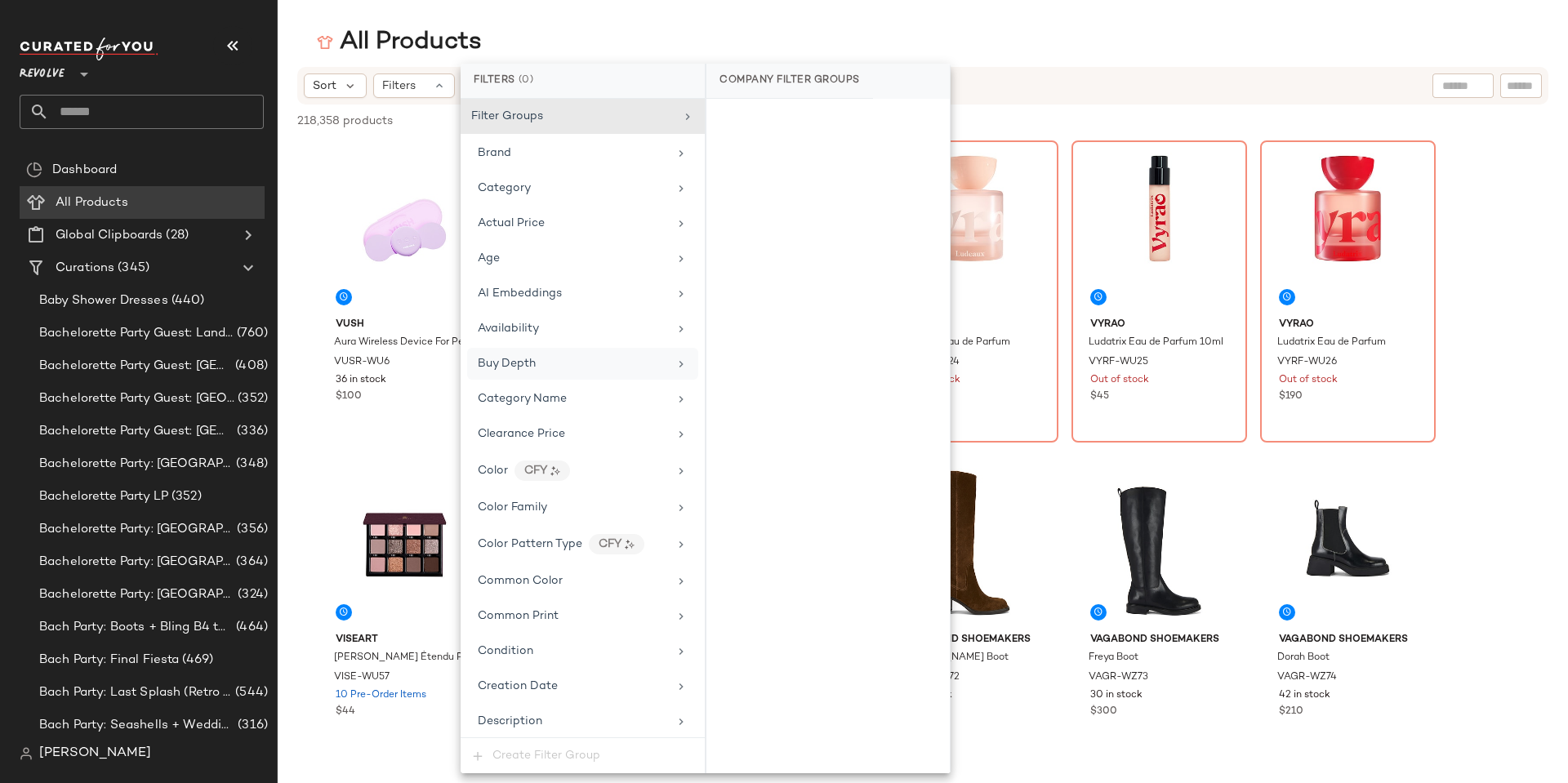
click at [538, 367] on div "Buy Depth" at bounding box center [573, 363] width 190 height 17
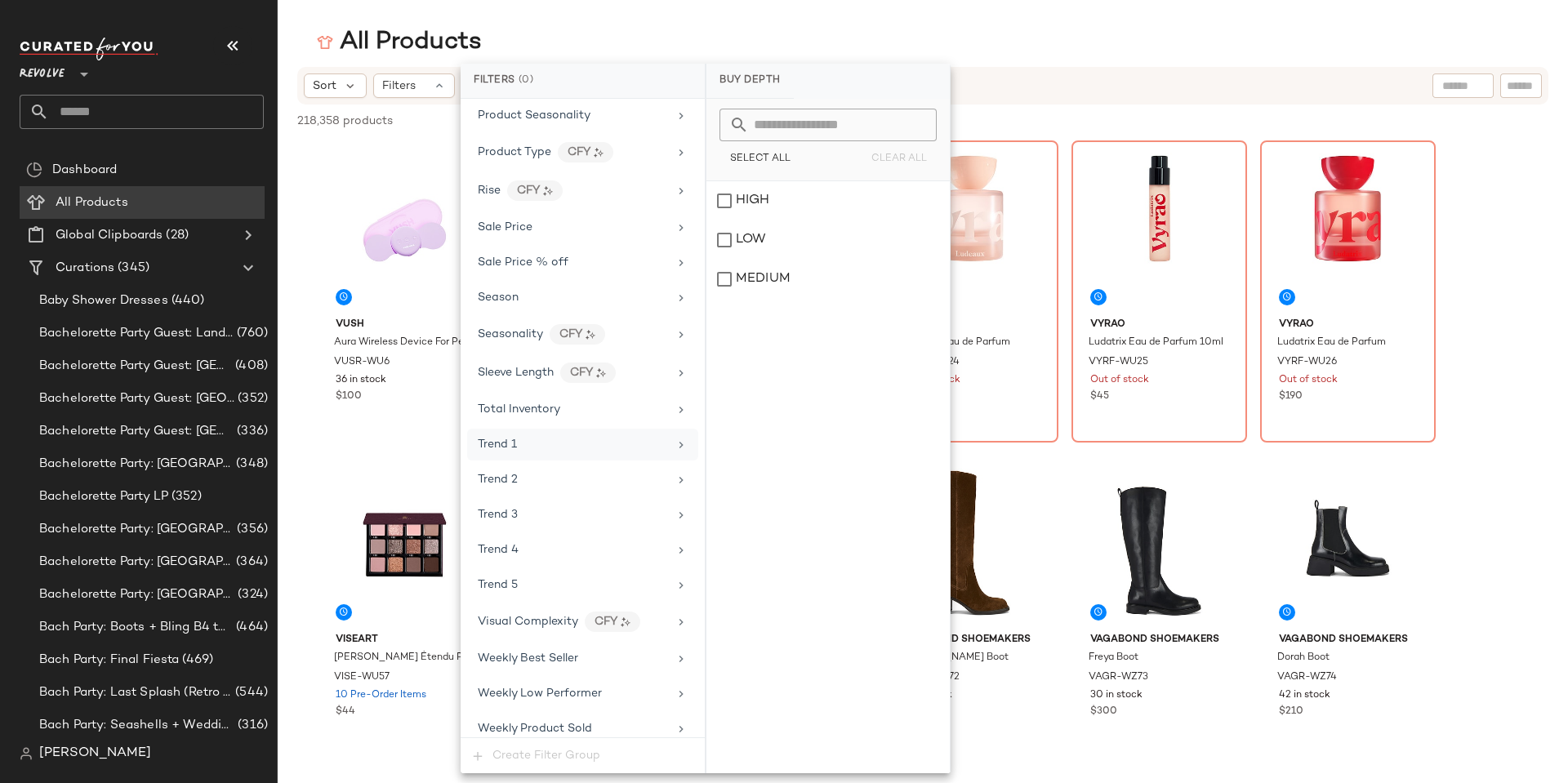
scroll to position [1552, 0]
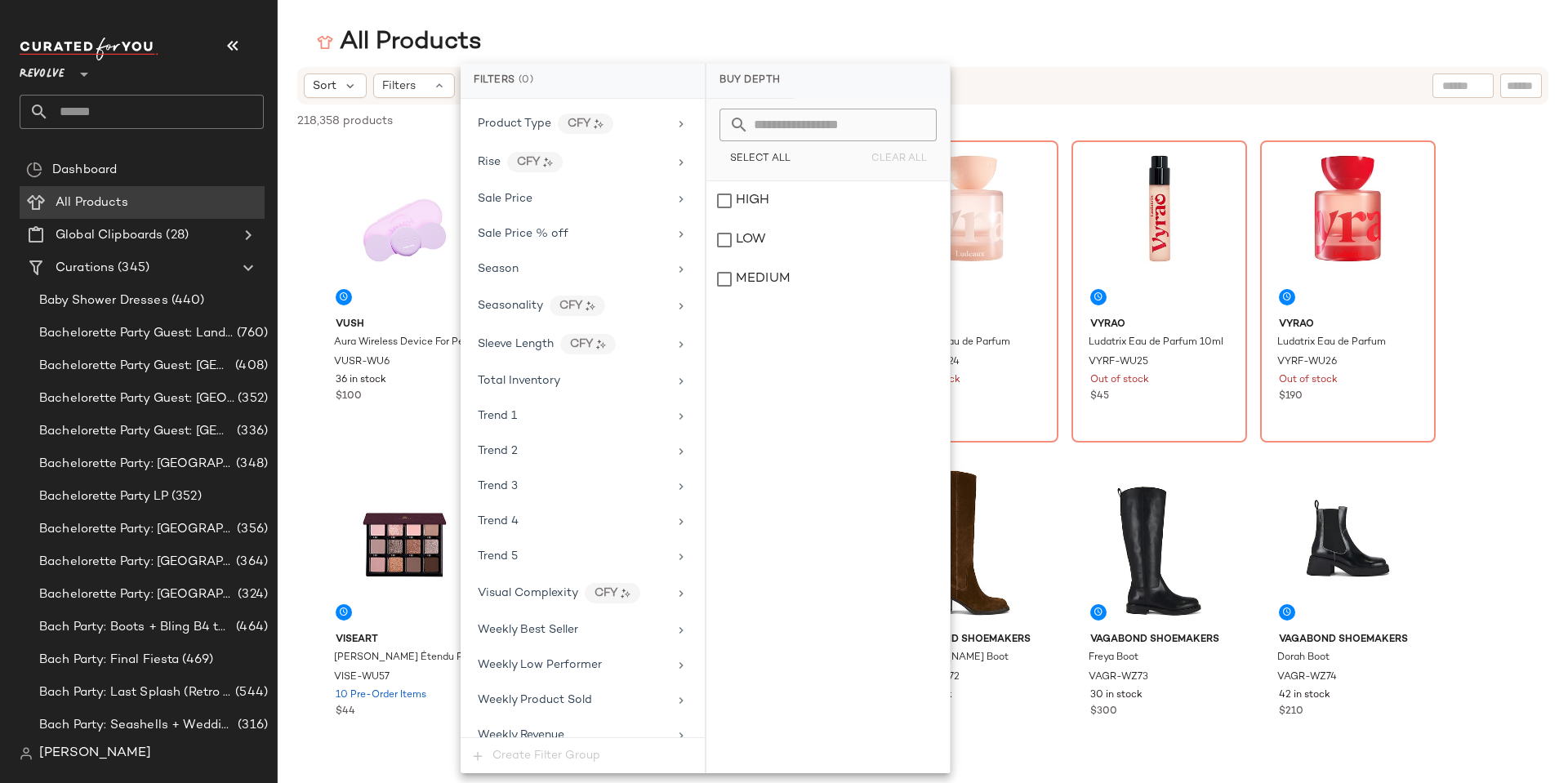
drag, startPoint x: 84, startPoint y: 85, endPoint x: 70, endPoint y: 71, distance: 19.8
click at [84, 85] on div at bounding box center [83, 64] width 23 height 41
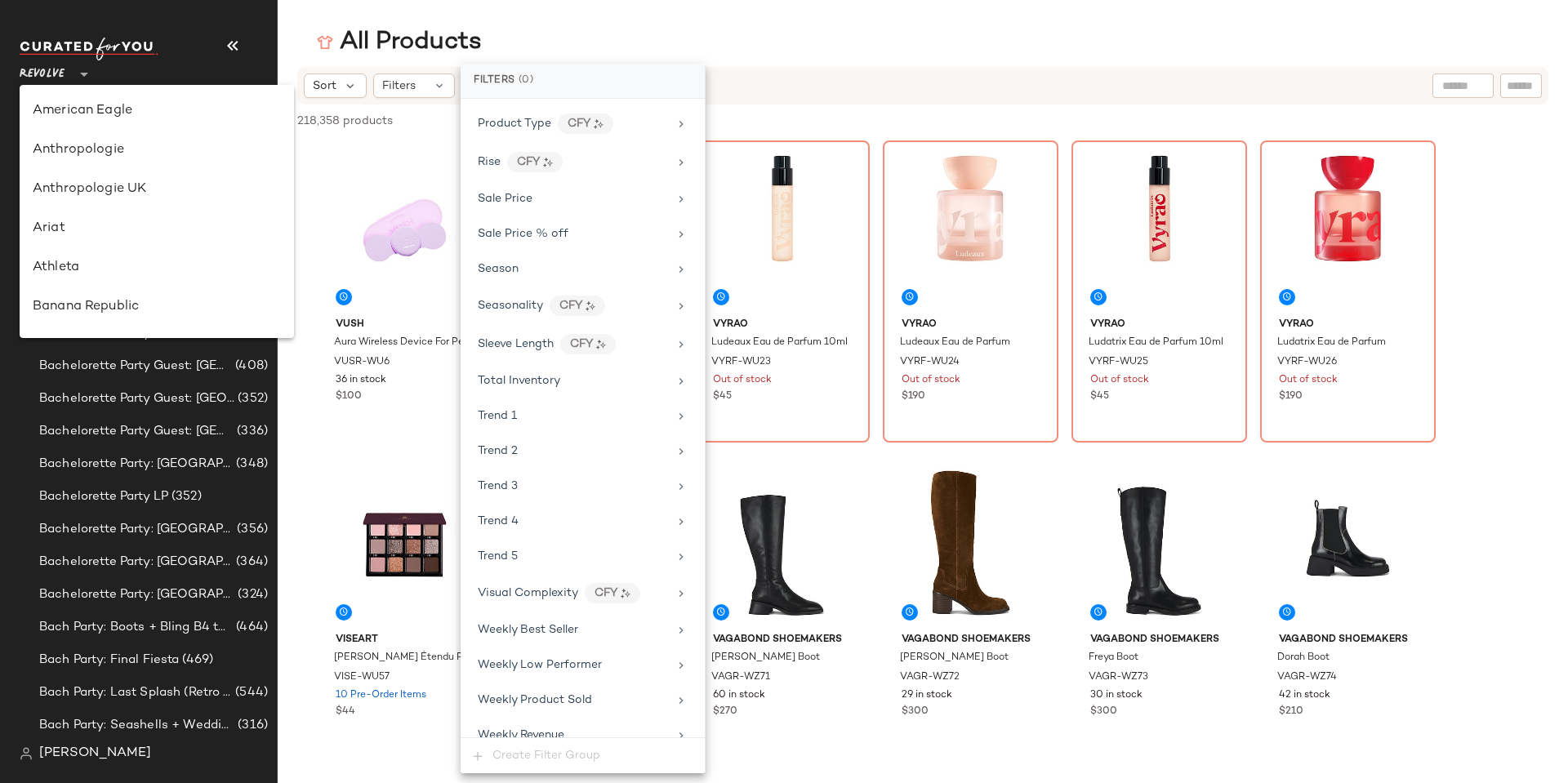
scroll to position [0, 0]
click at [70, 71] on div "Revolve **" at bounding box center [45, 64] width 52 height 41
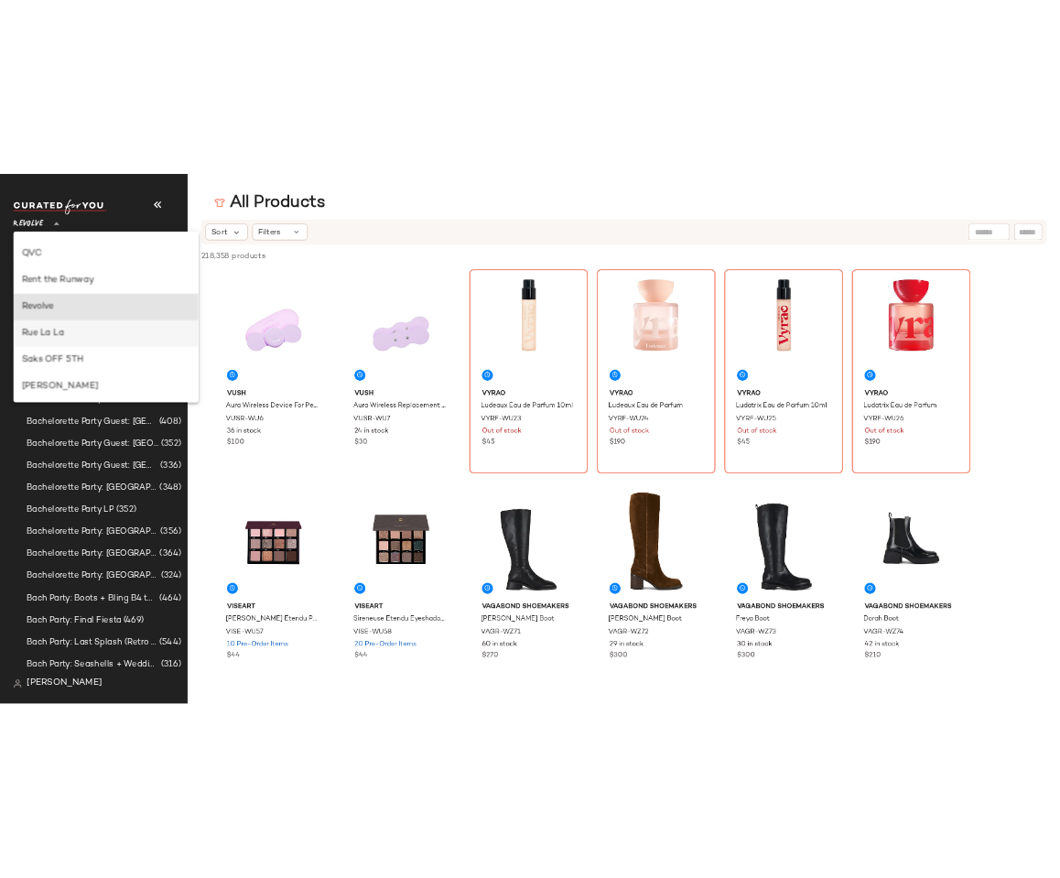
scroll to position [740, 0]
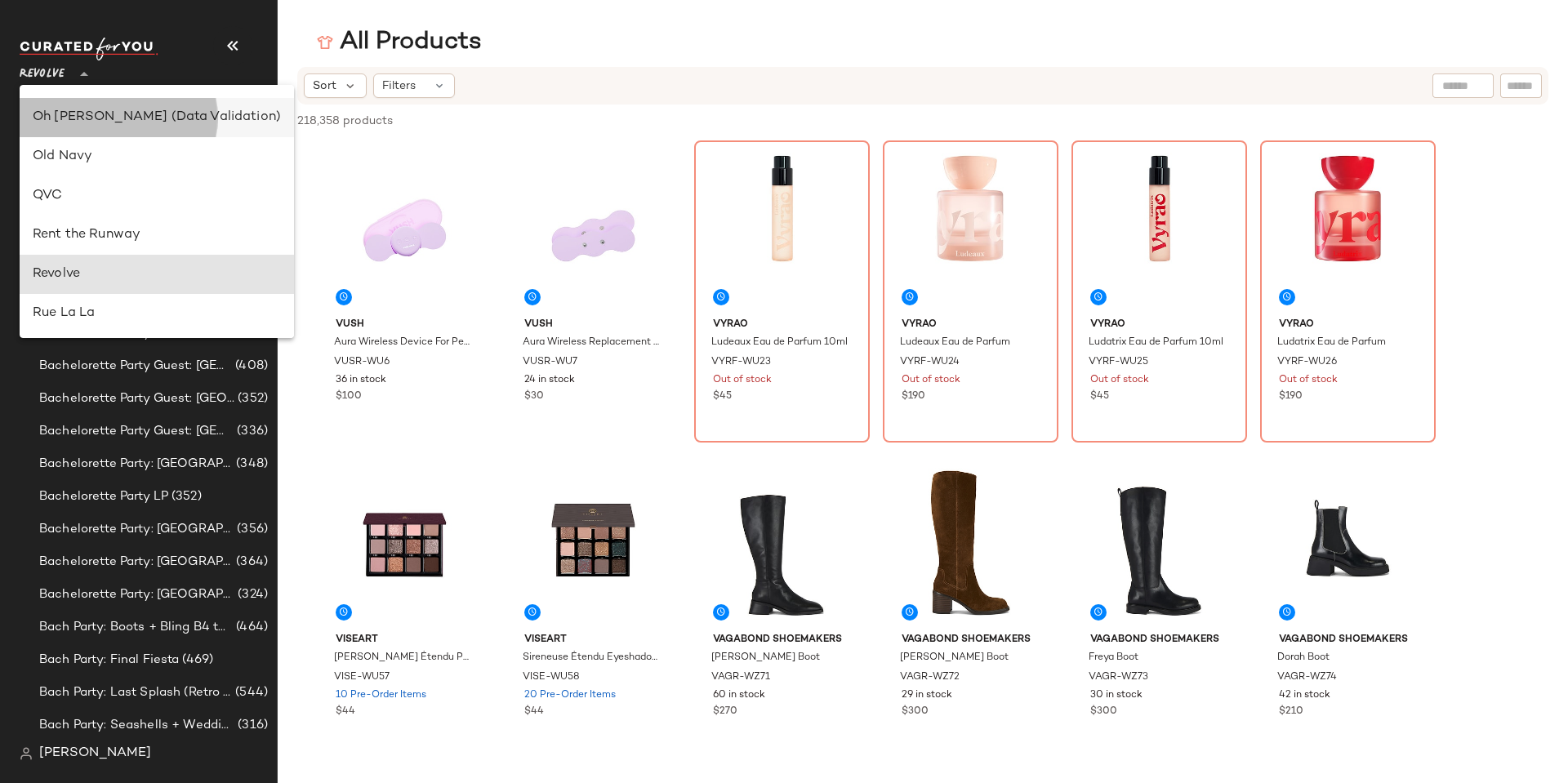
click at [112, 116] on div "Oh [PERSON_NAME] (Data Validation)" at bounding box center [157, 118] width 248 height 20
type input "**"
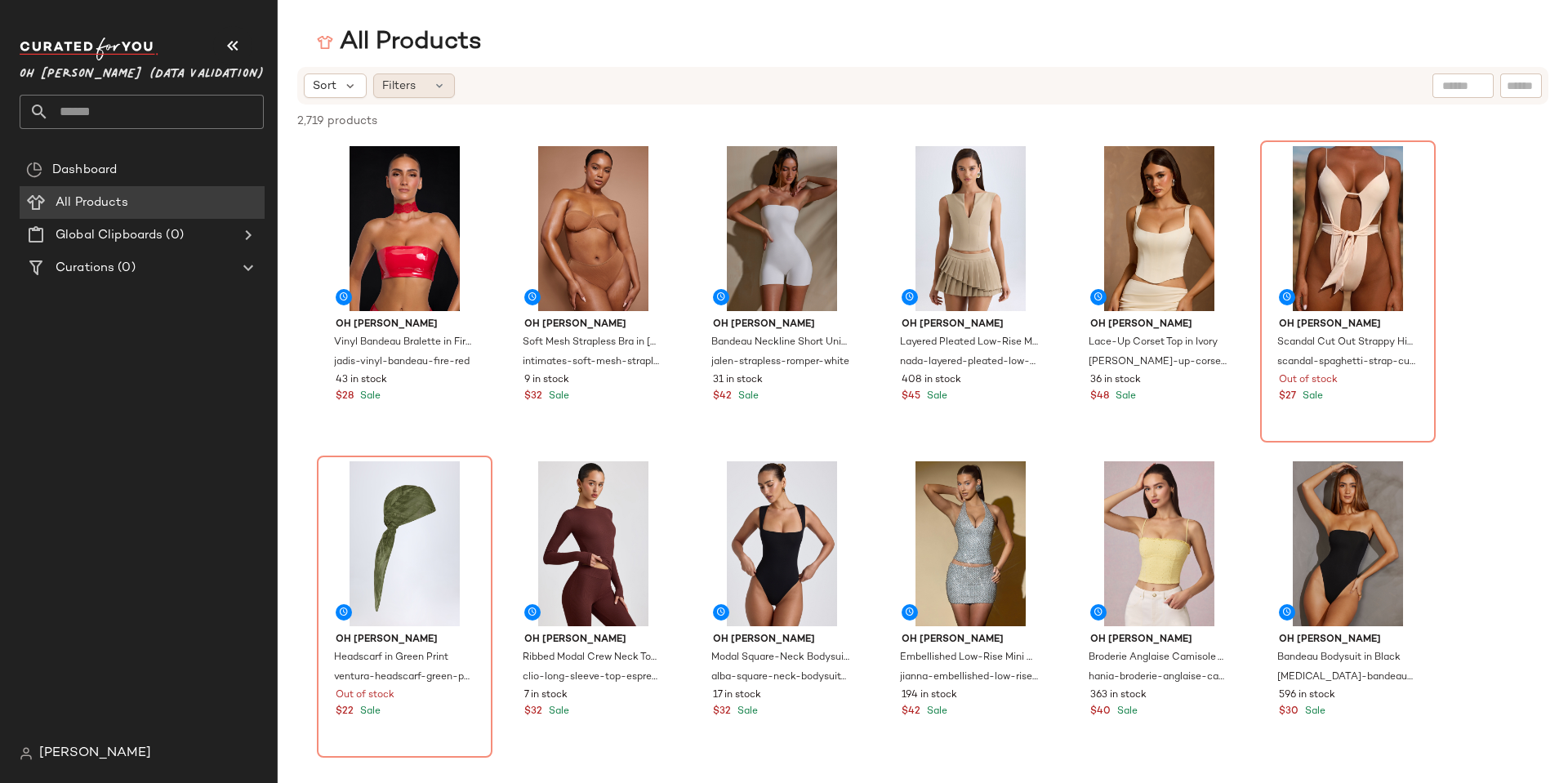
click at [438, 91] on icon at bounding box center [439, 86] width 13 height 13
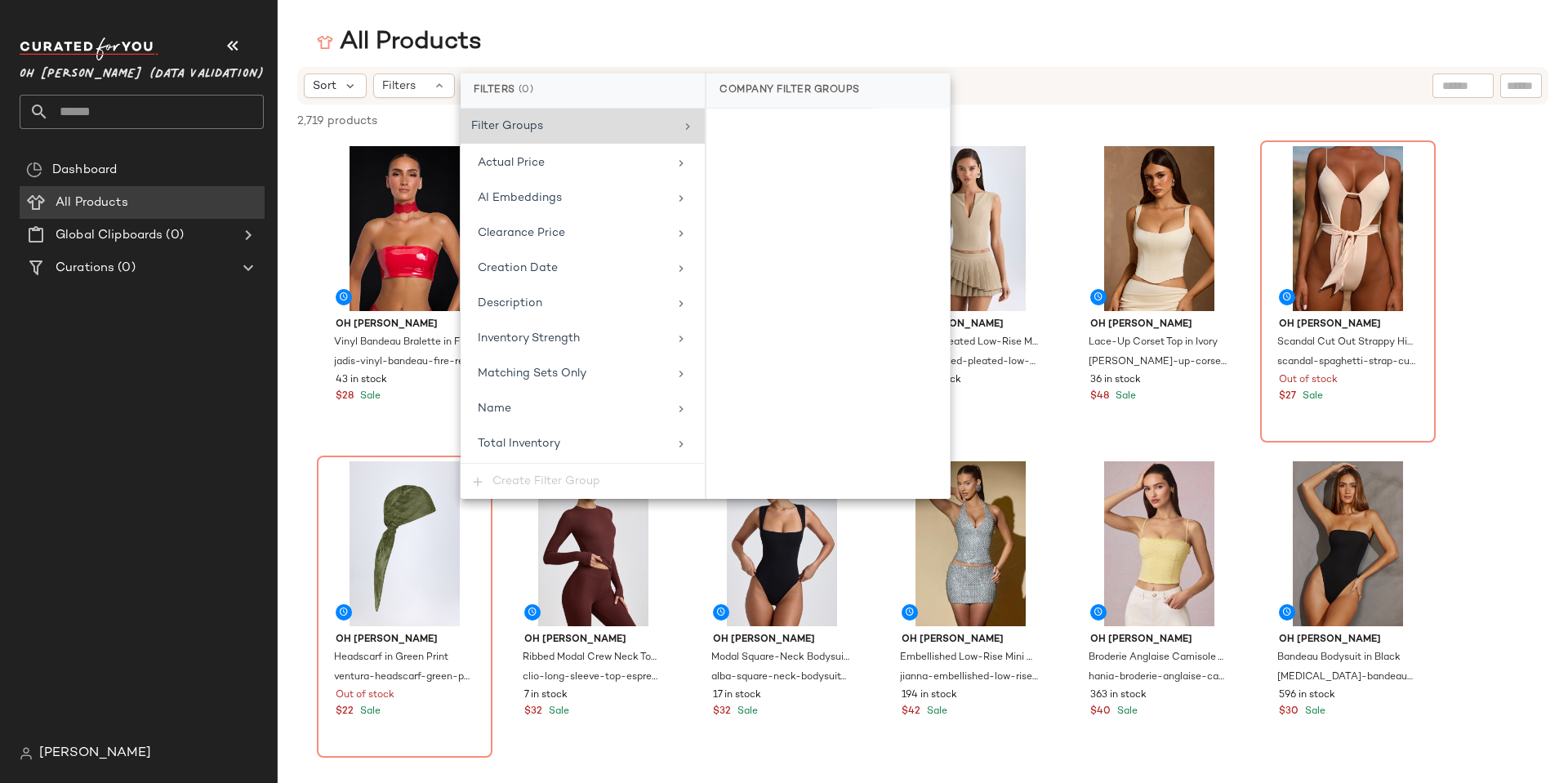
click at [574, 131] on div "Filter Groups" at bounding box center [573, 126] width 203 height 17
click at [550, 161] on div "Actual Price" at bounding box center [573, 162] width 190 height 17
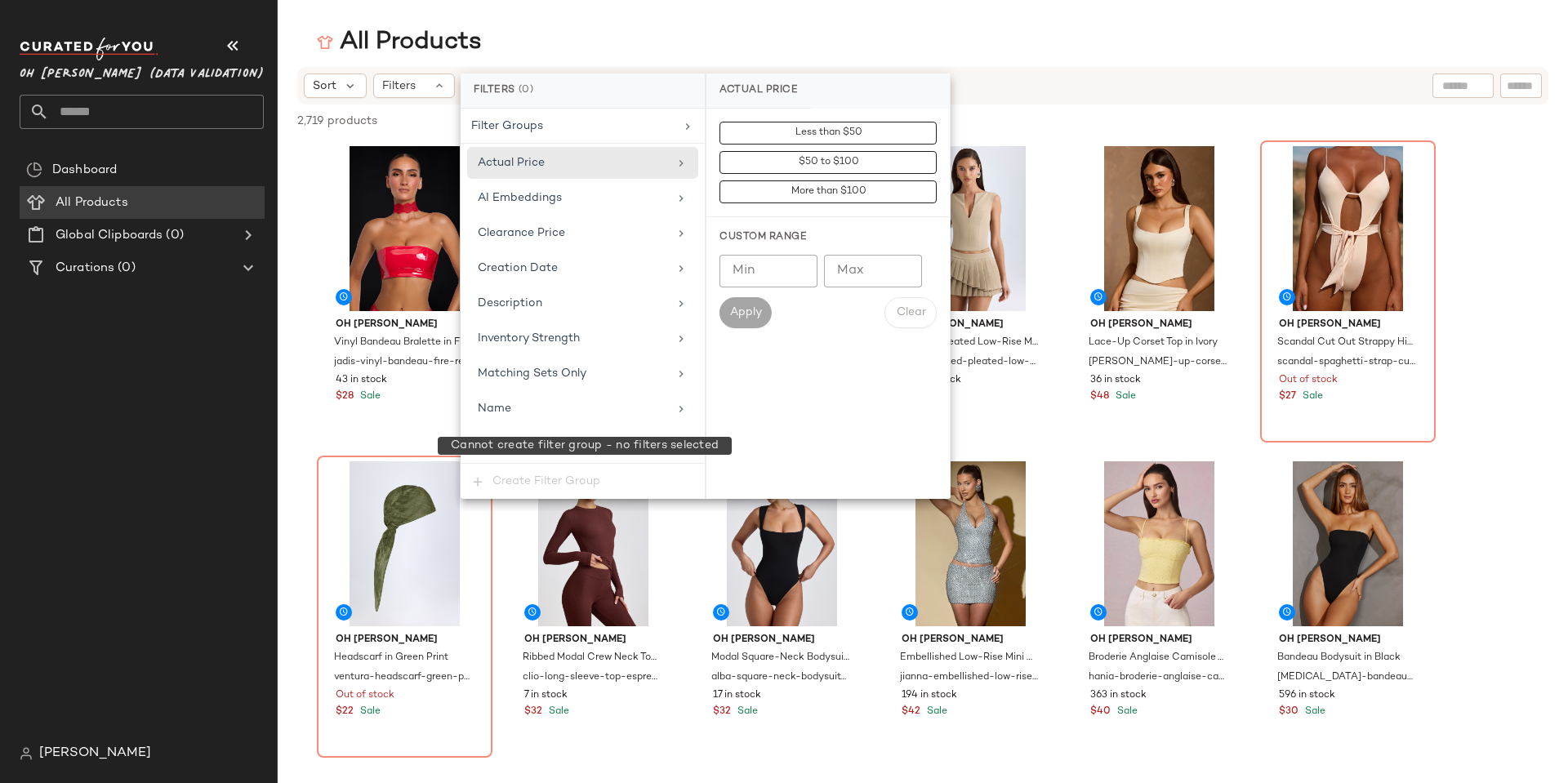
click at [537, 485] on span "Create Filter Group" at bounding box center [582, 481] width 244 height 35
click at [515, 439] on span "Total Inventory" at bounding box center [519, 444] width 82 height 12
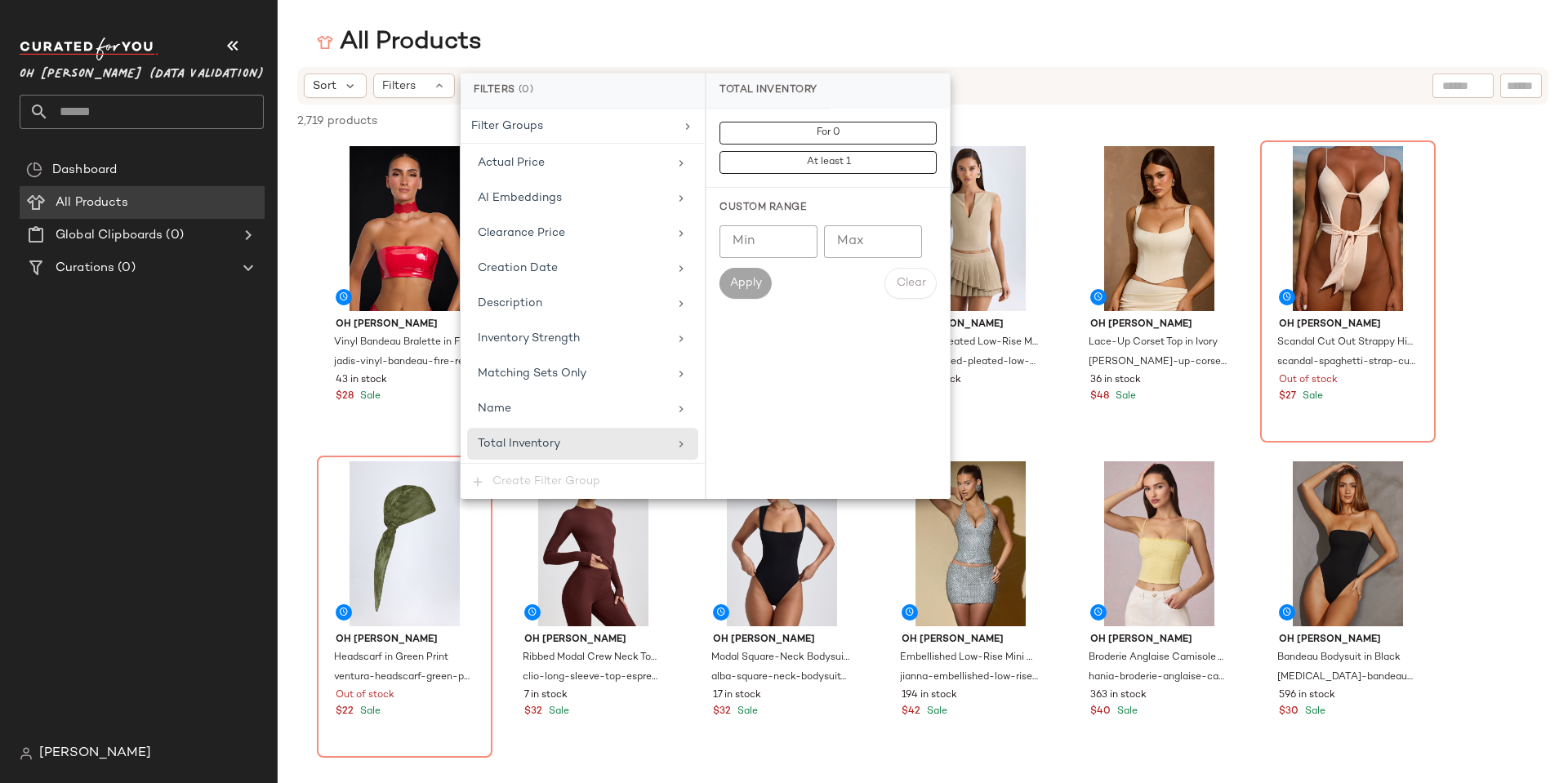
click at [617, 44] on div "All Products" at bounding box center [922, 42] width 1291 height 33
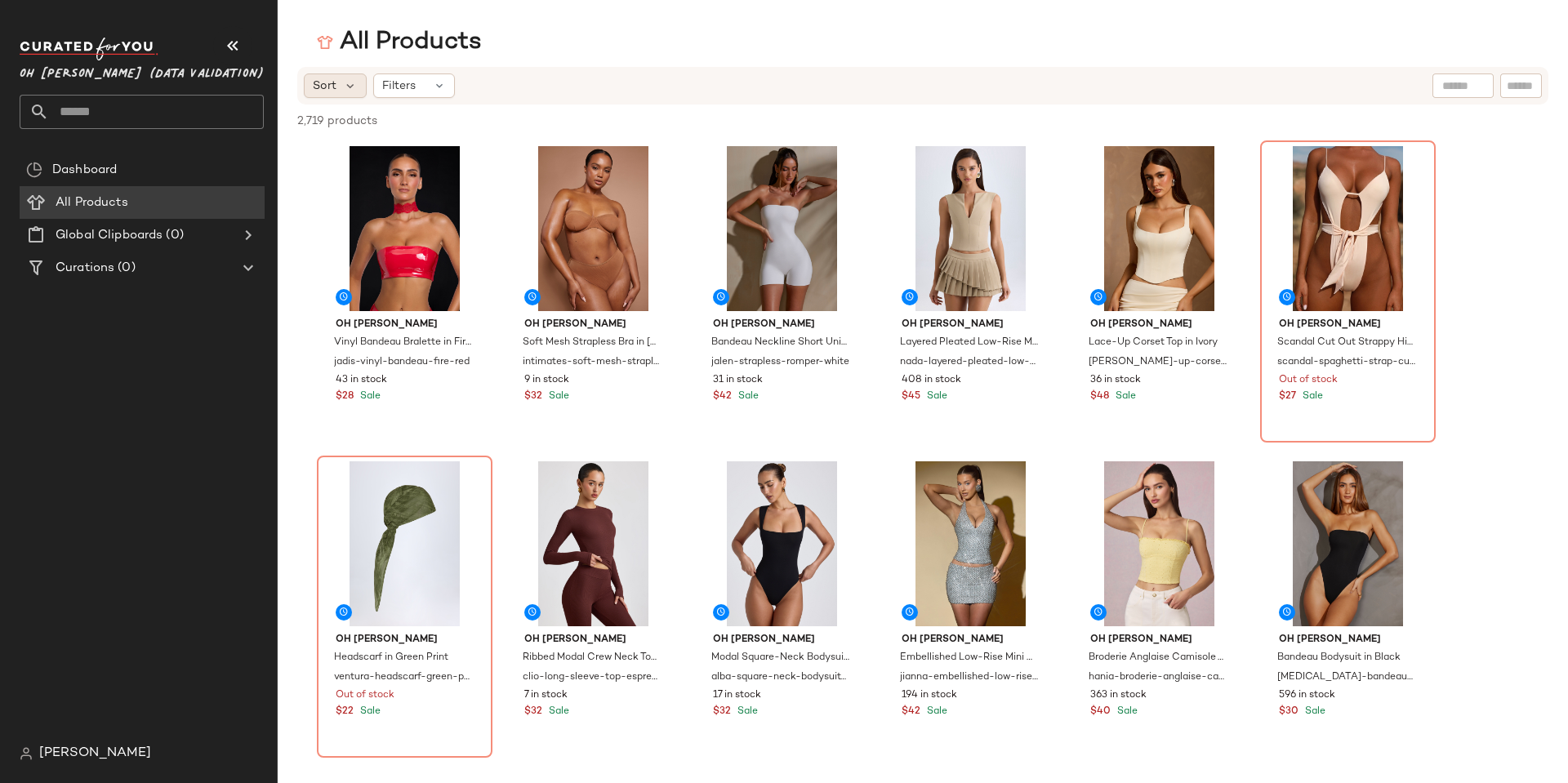
click at [338, 91] on div "Sort" at bounding box center [335, 85] width 63 height 24
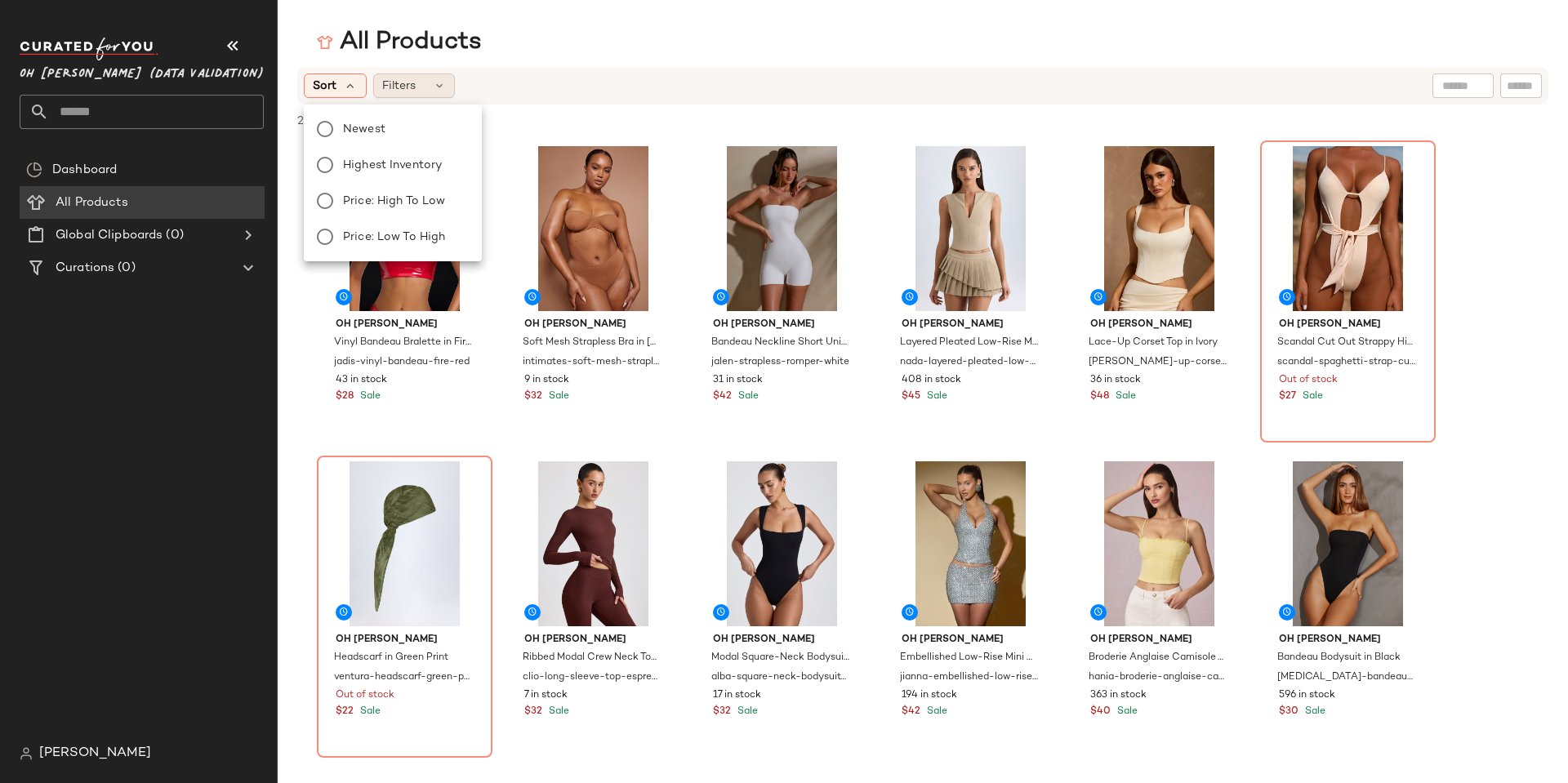
click at [400, 80] on span "Filters" at bounding box center [400, 86] width 34 height 17
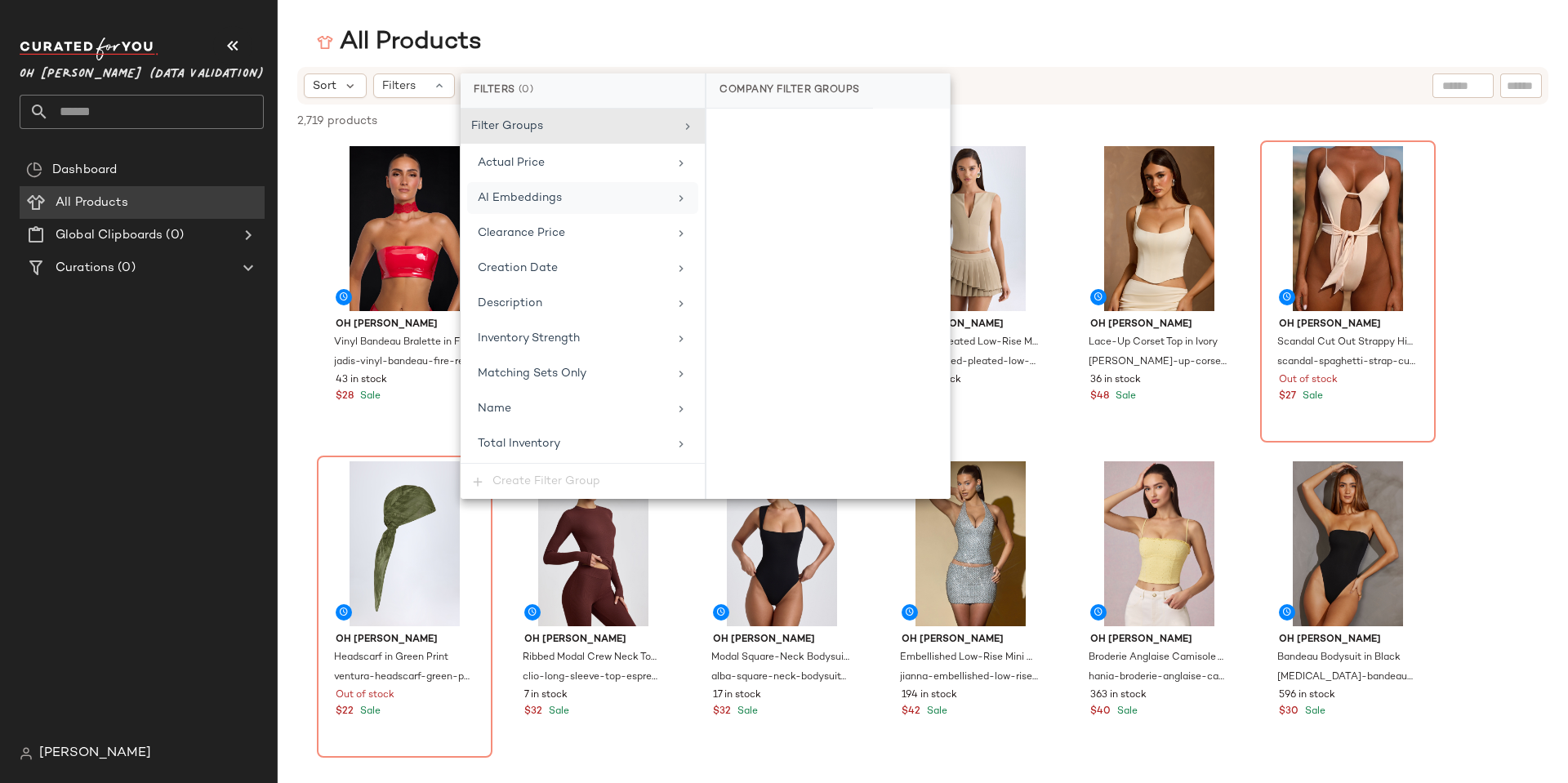
click at [529, 194] on span "AI Embeddings" at bounding box center [520, 198] width 84 height 12
click at [546, 244] on div "Clearance Price" at bounding box center [582, 234] width 231 height 32
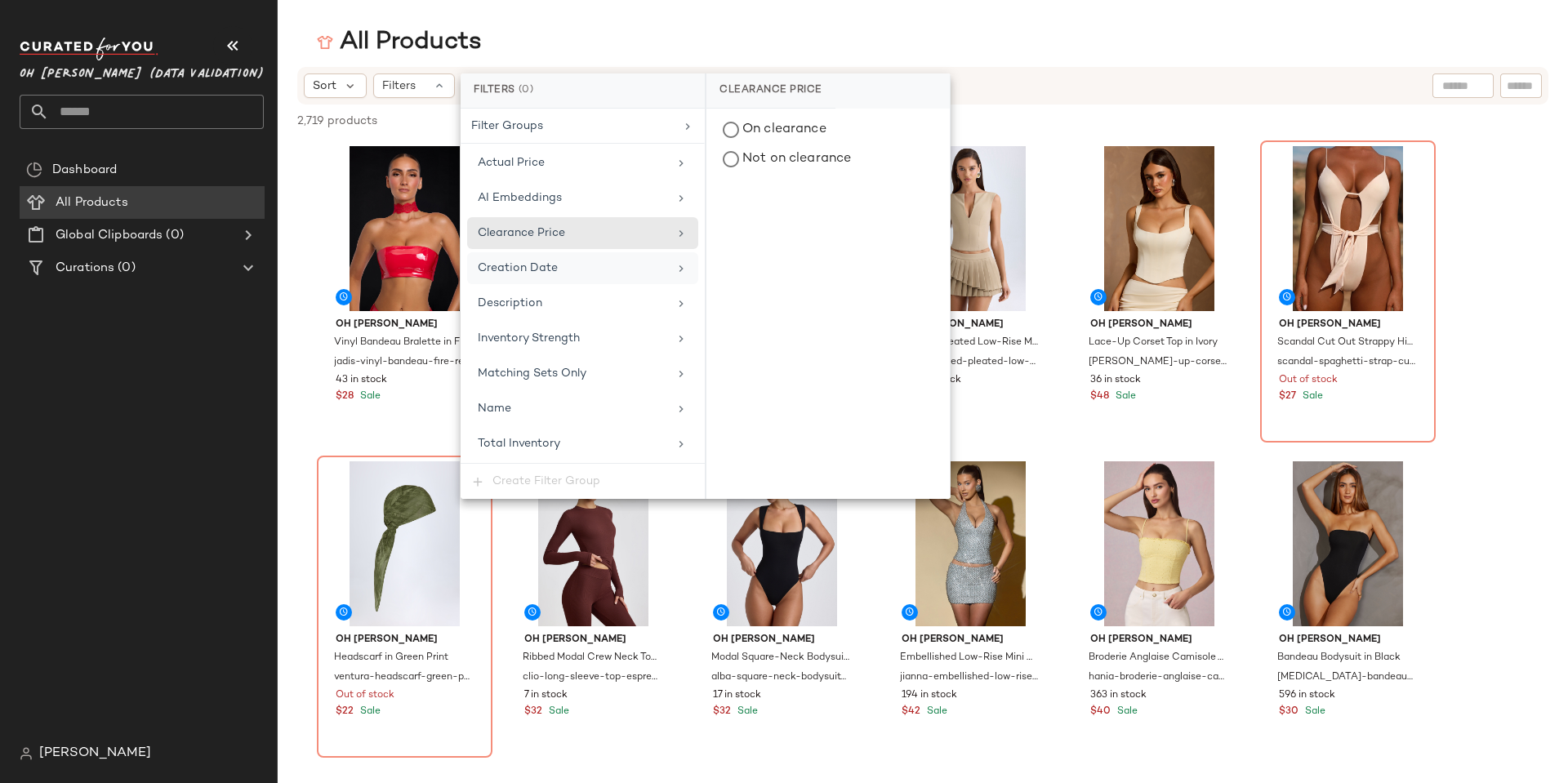
click at [556, 267] on span "Creation Date" at bounding box center [518, 268] width 80 height 12
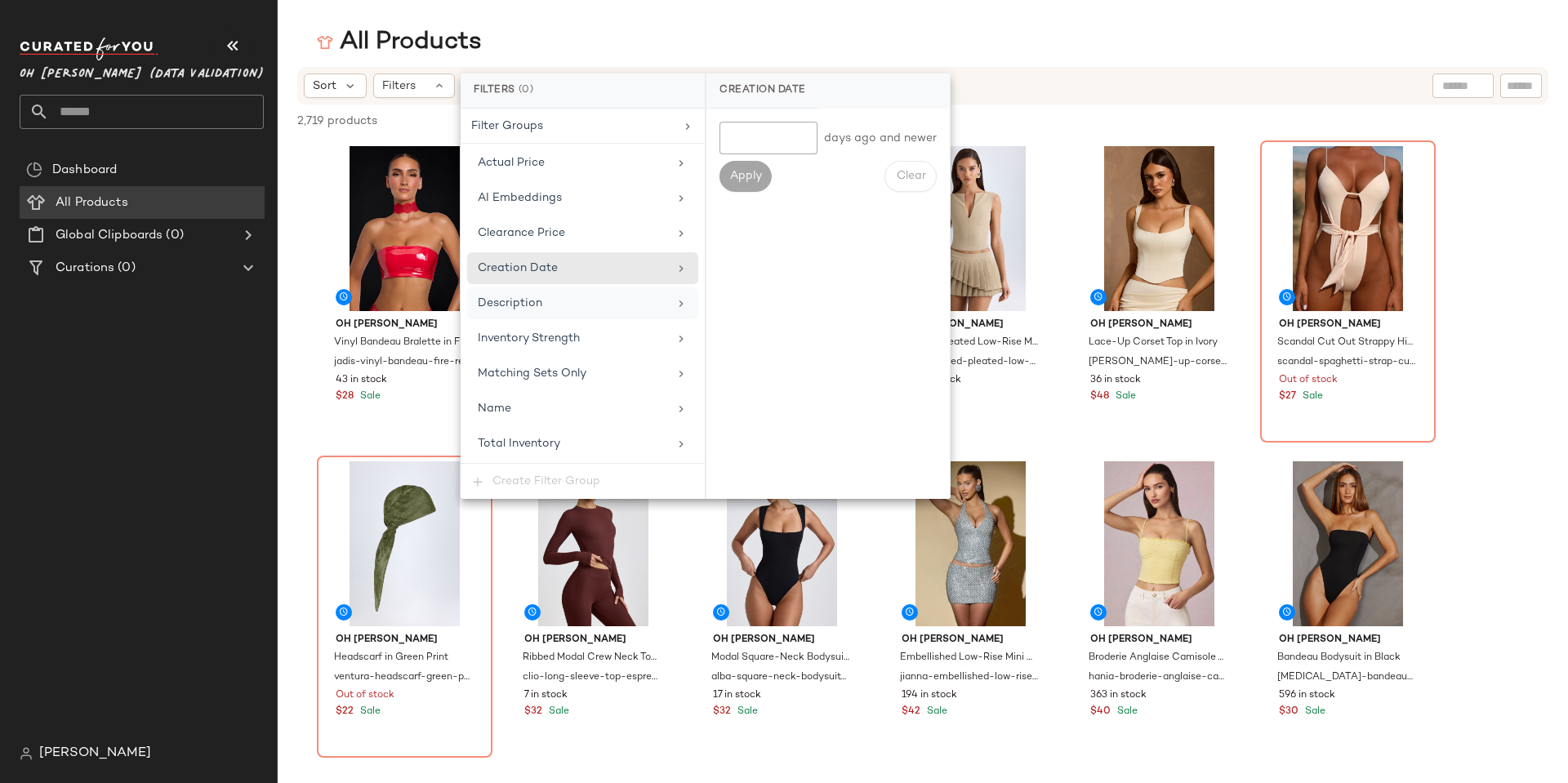
click at [553, 303] on div "Description" at bounding box center [573, 303] width 190 height 17
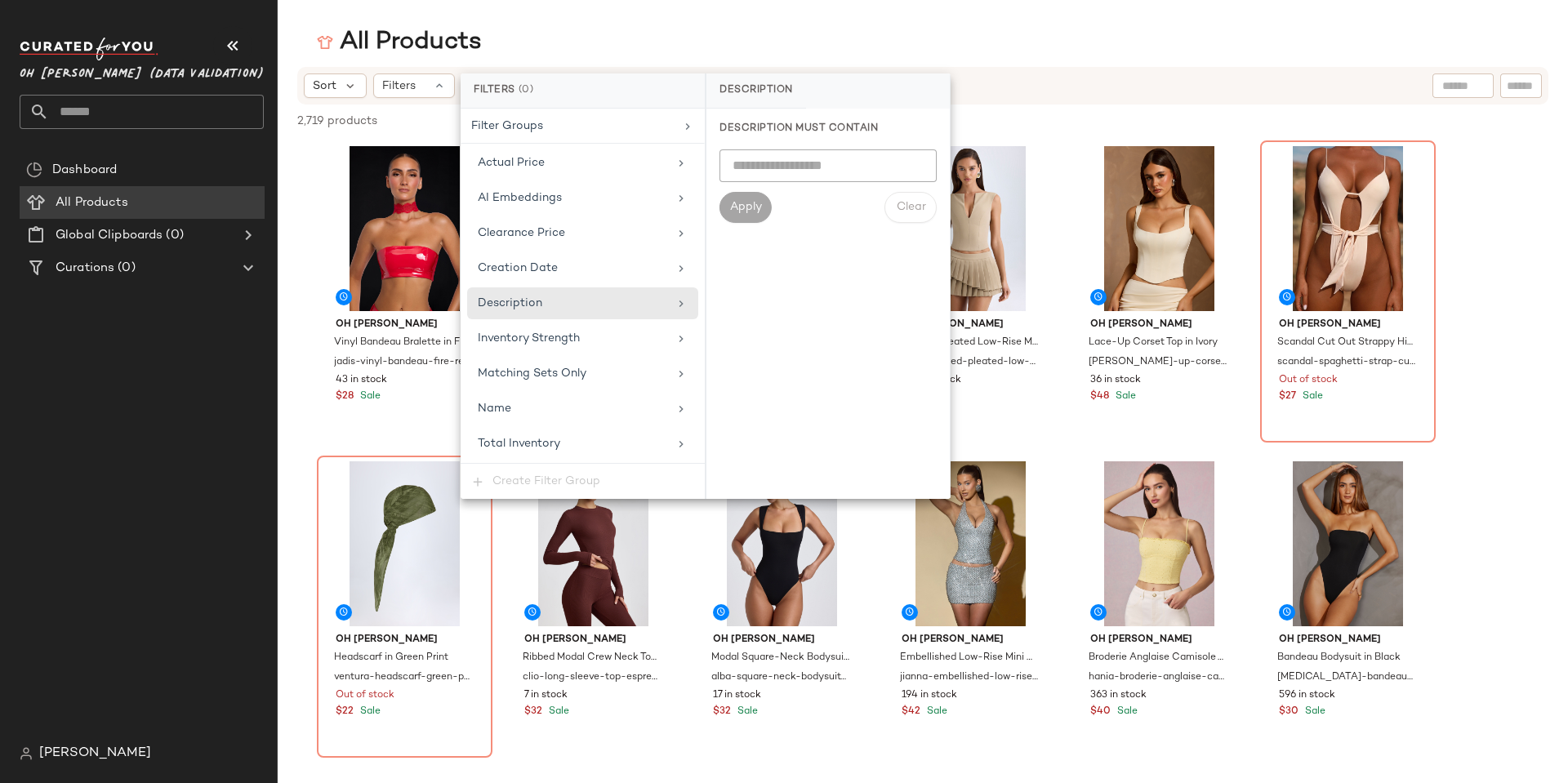
click at [599, 28] on div "All Products" at bounding box center [922, 42] width 1291 height 33
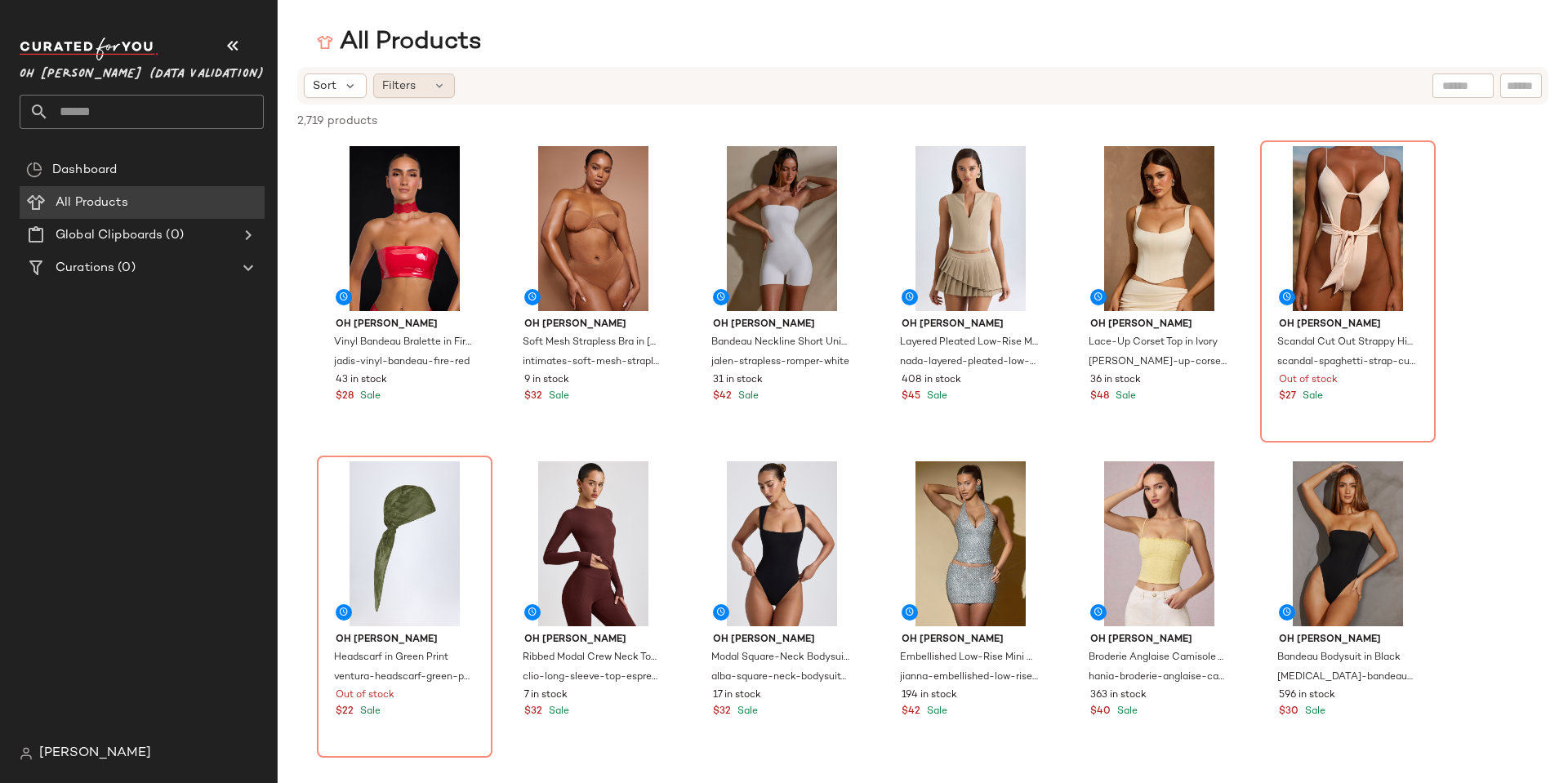
click at [409, 90] on span "Filters" at bounding box center [400, 86] width 34 height 17
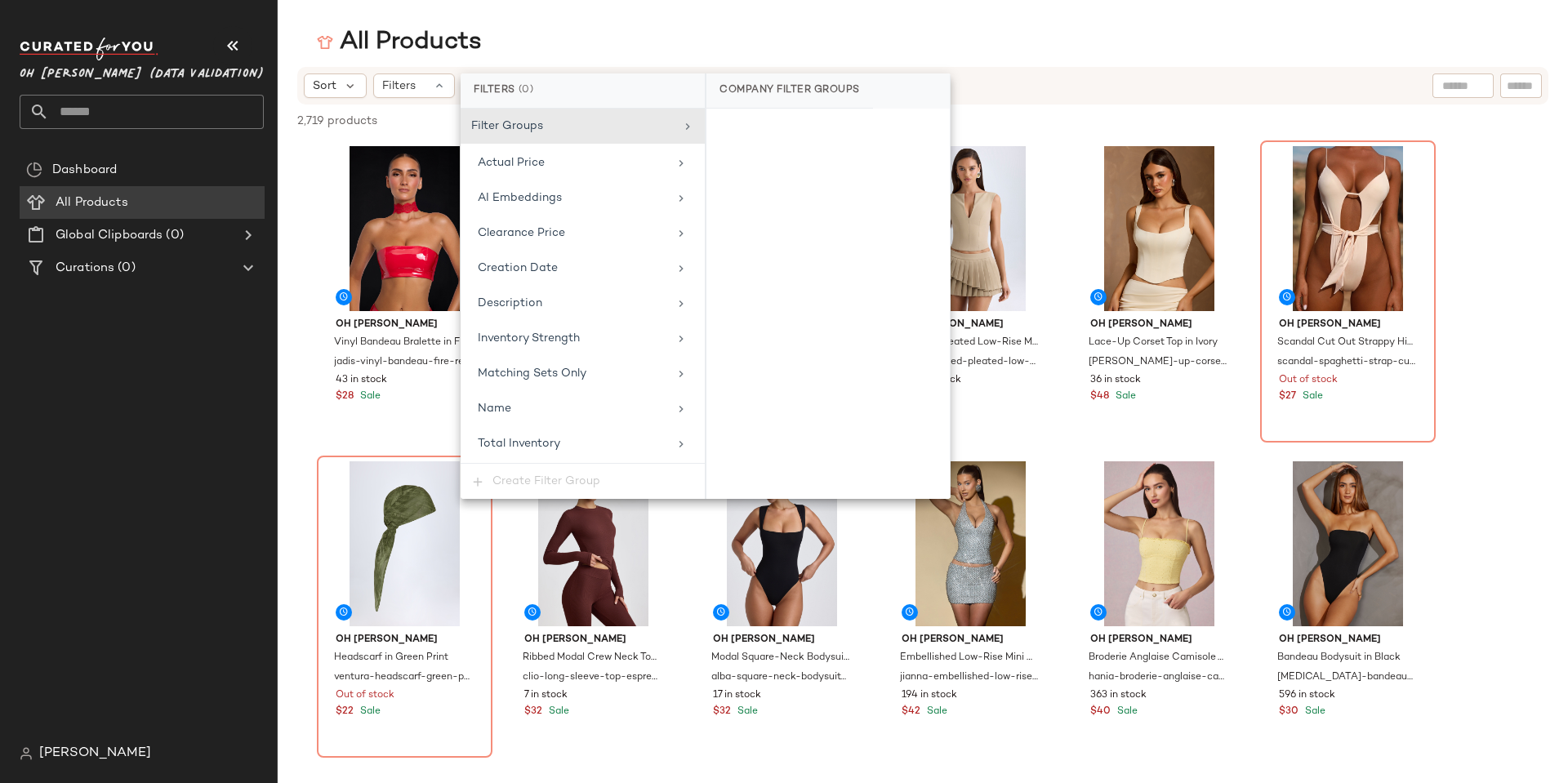
click at [538, 24] on main "All Products Sort Filters 2,719 products • 0 selected Deselect All Oh Polly Vin…" at bounding box center [784, 392] width 1568 height 783
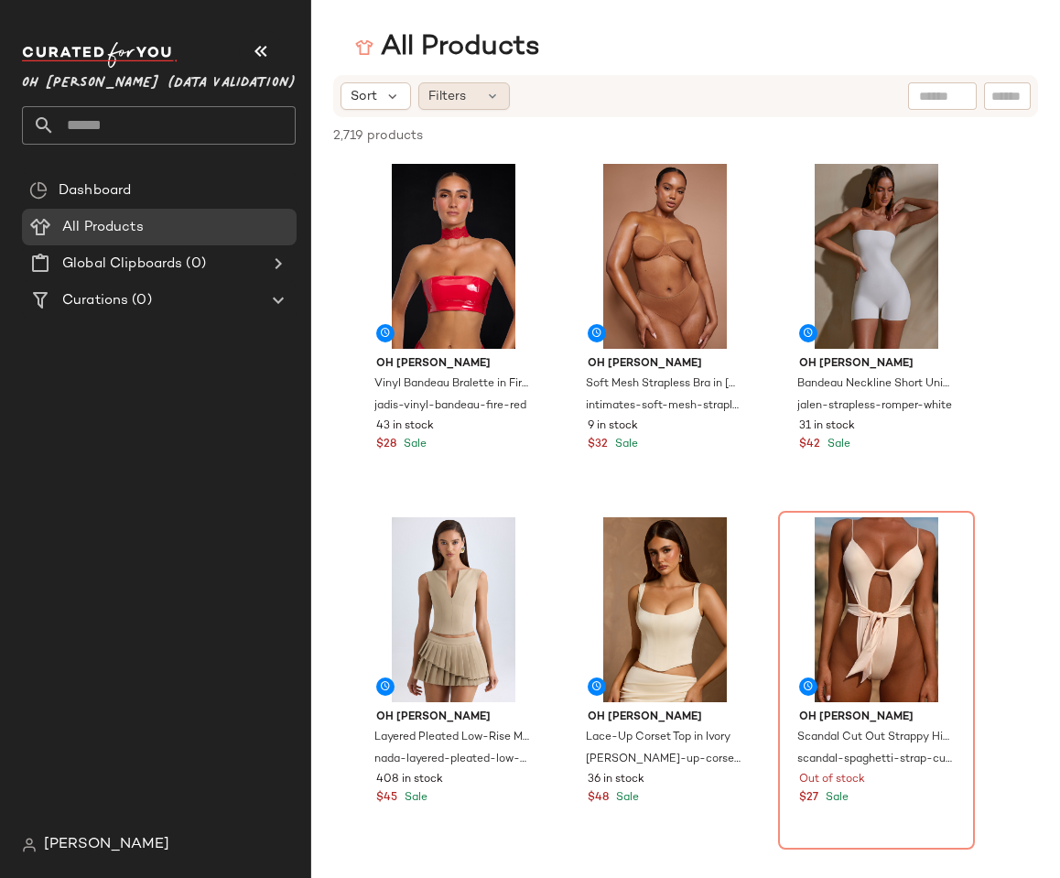
click at [478, 96] on div "Filters" at bounding box center [465, 95] width 92 height 27
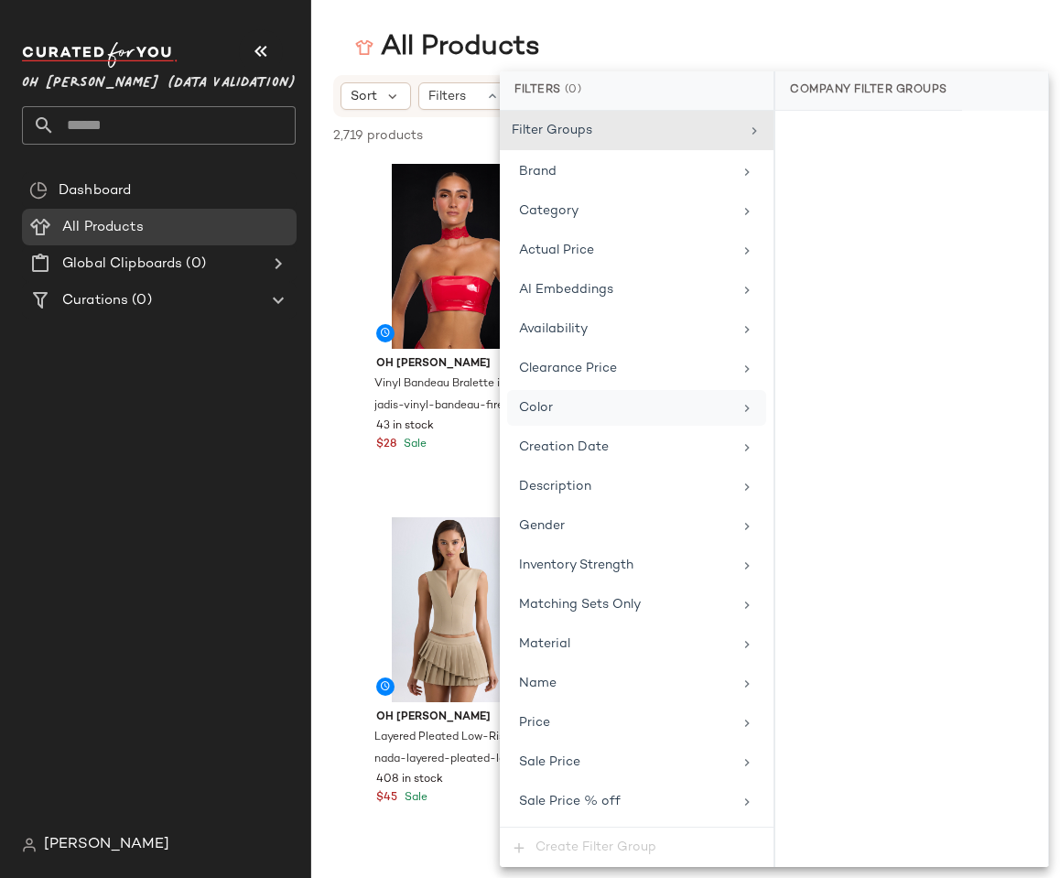
click at [594, 406] on div "Color" at bounding box center [625, 407] width 213 height 19
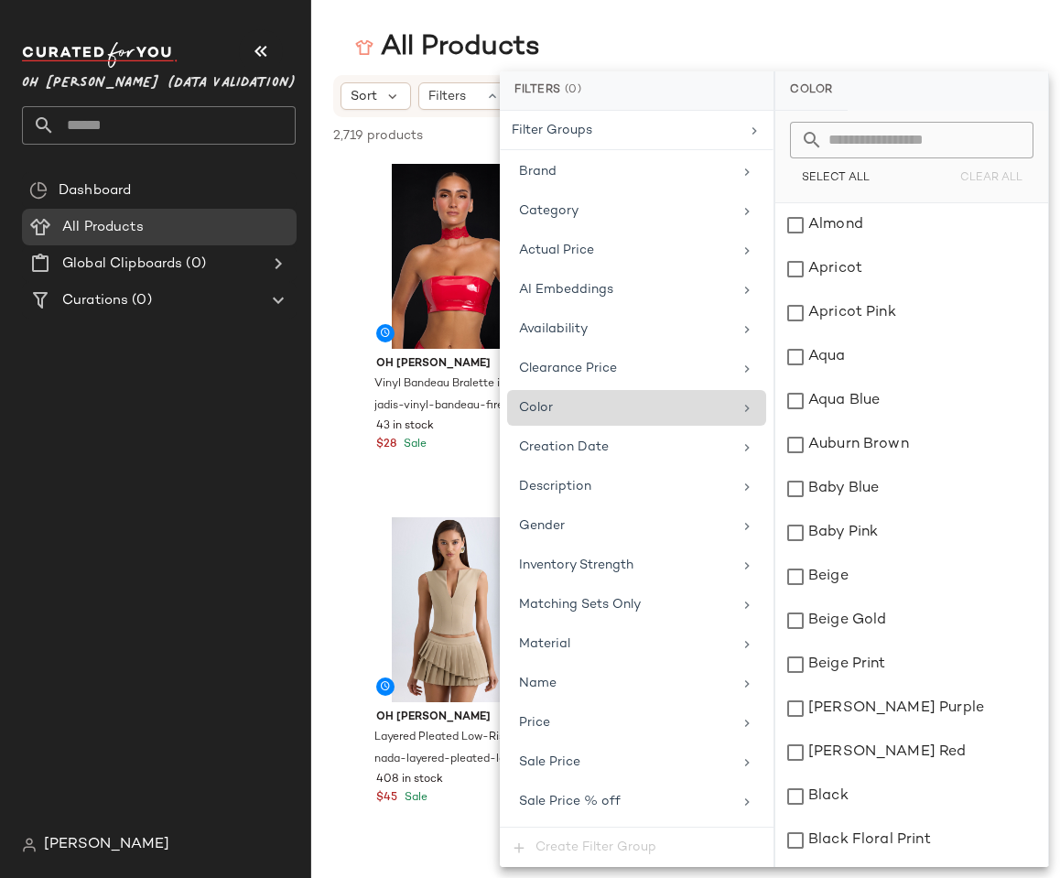
click at [594, 406] on div "Color" at bounding box center [625, 407] width 213 height 19
click at [542, 642] on span "Material" at bounding box center [544, 644] width 51 height 14
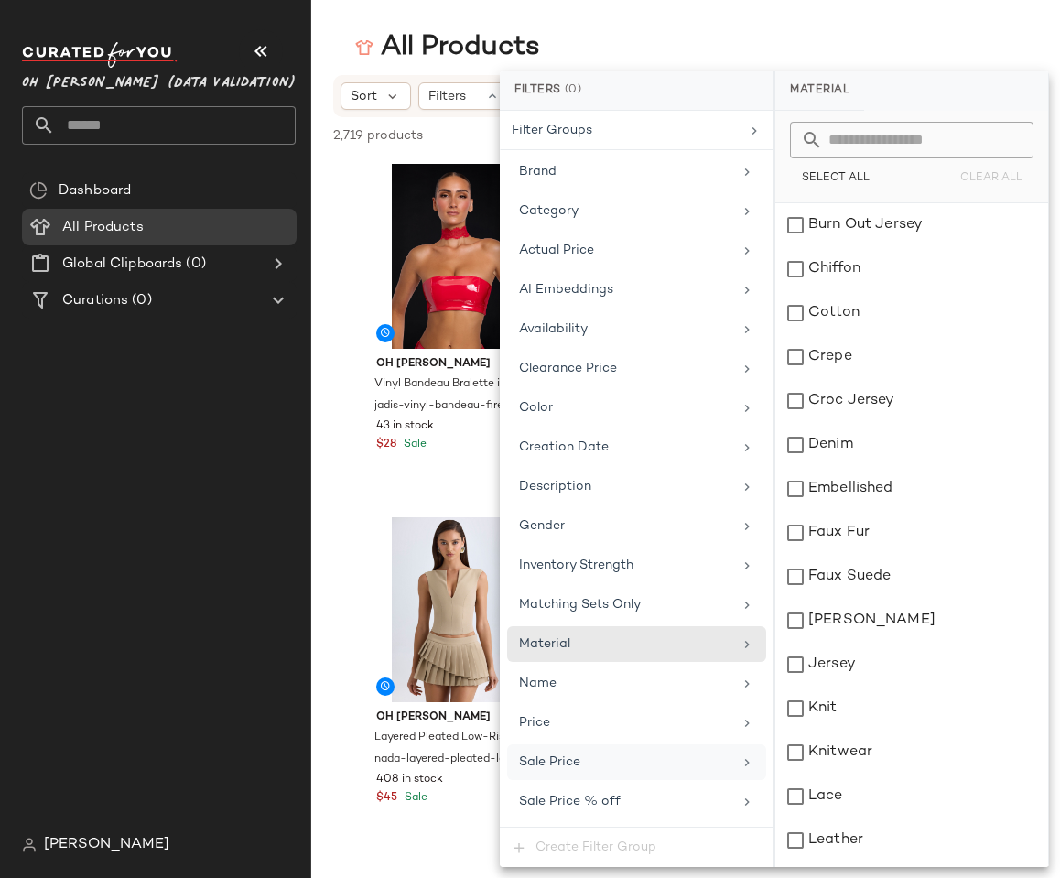
click at [578, 761] on span "Sale Price" at bounding box center [549, 763] width 61 height 14
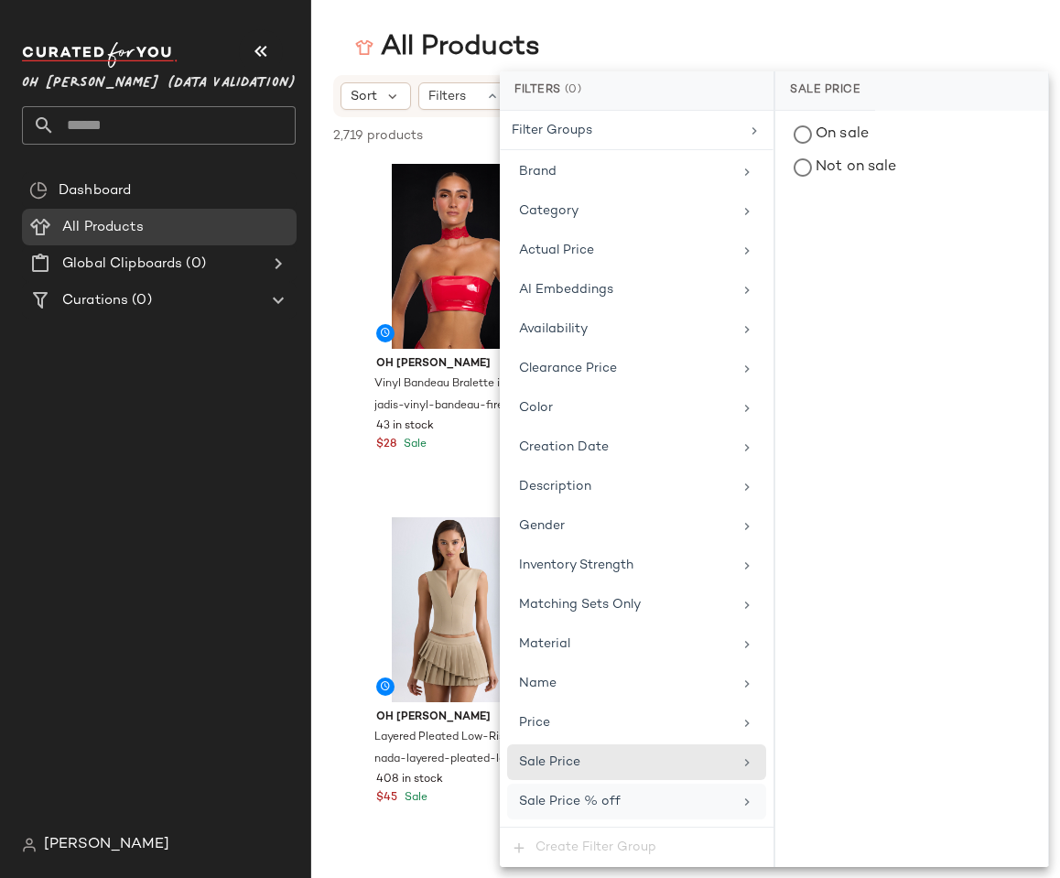
click at [578, 796] on span "Sale Price % off" at bounding box center [570, 802] width 102 height 14
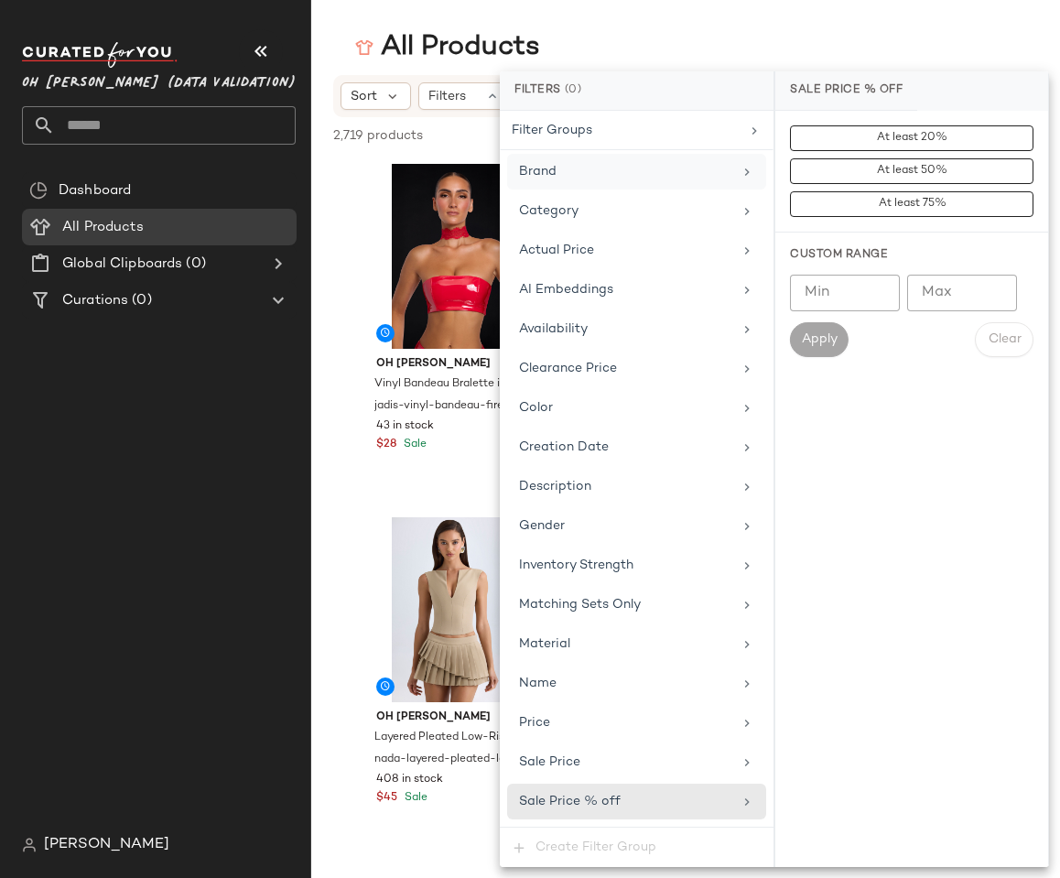
click at [569, 178] on div "Brand" at bounding box center [625, 171] width 213 height 19
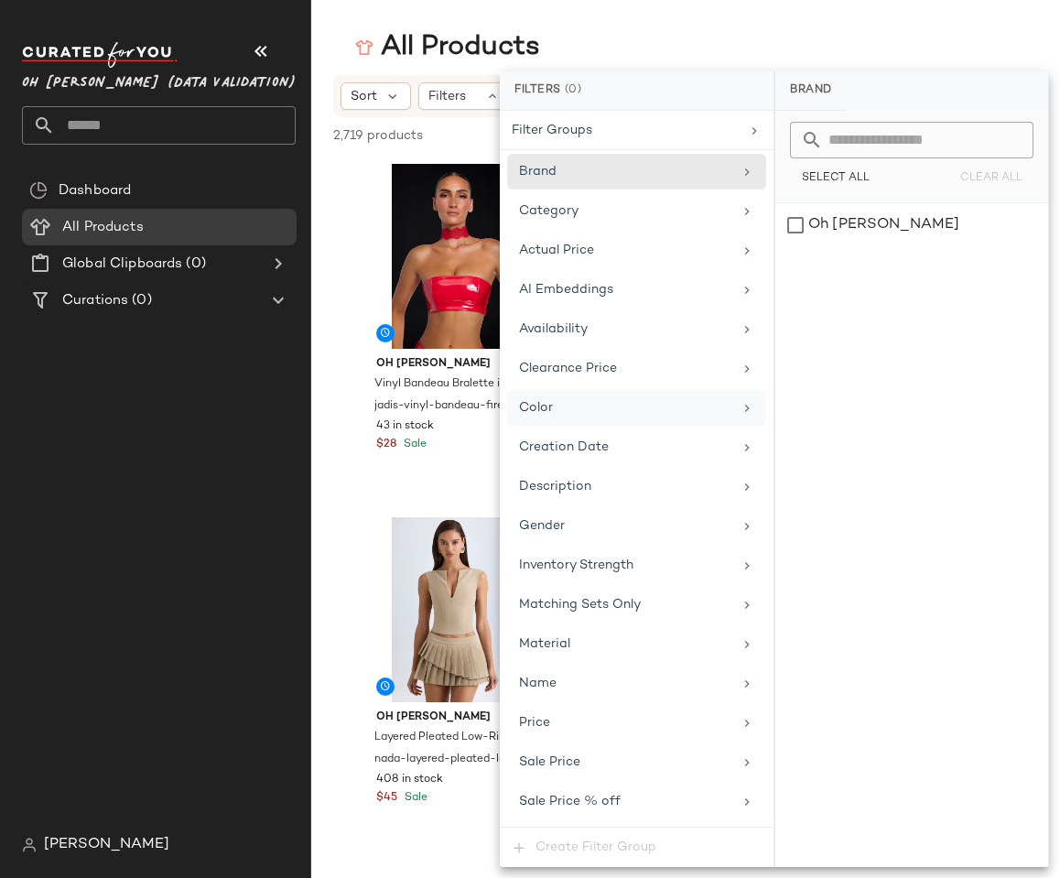
click at [574, 422] on div "Color" at bounding box center [636, 408] width 259 height 36
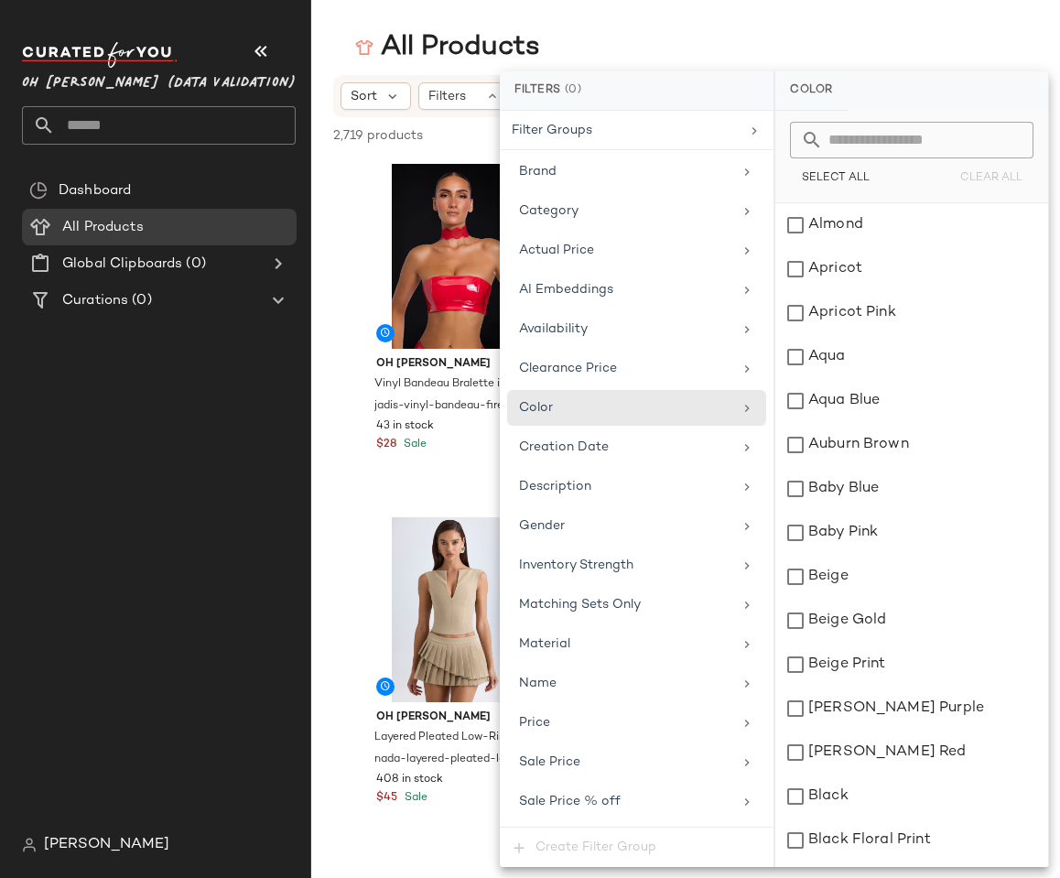
click at [896, 35] on div "All Products" at bounding box center [685, 47] width 749 height 37
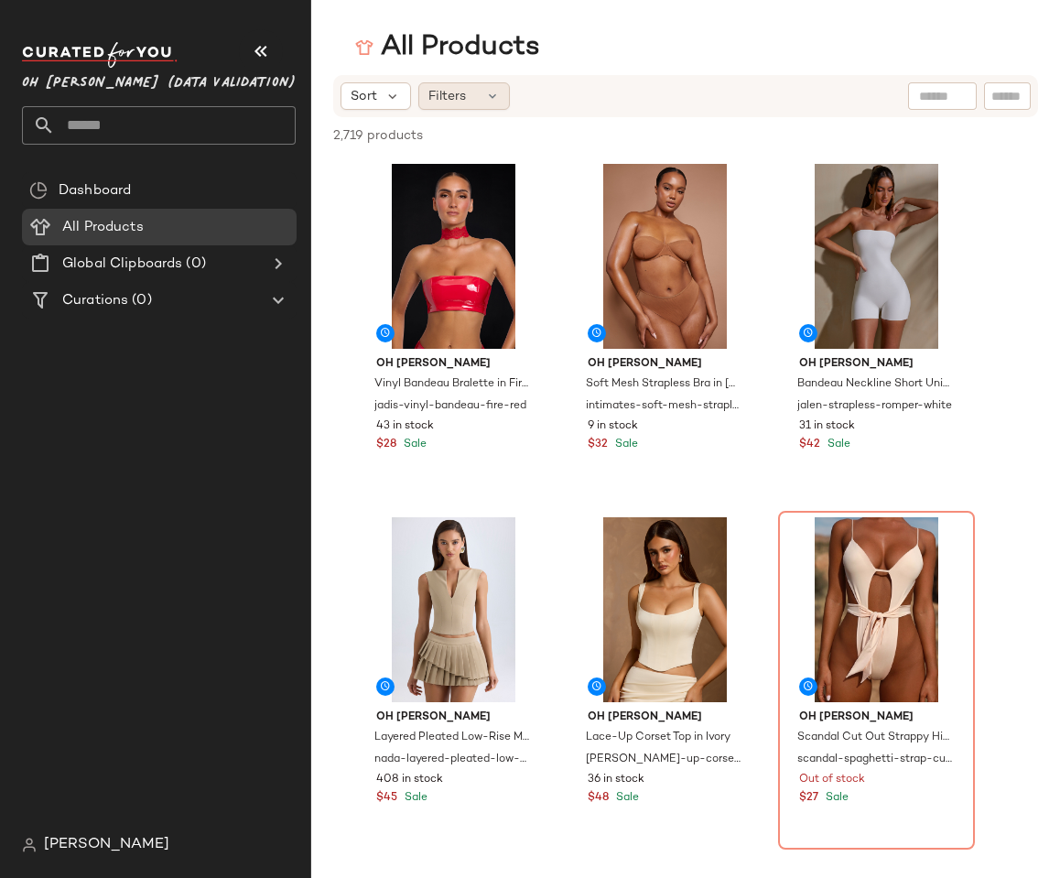
click at [502, 106] on div "Filters" at bounding box center [465, 95] width 92 height 27
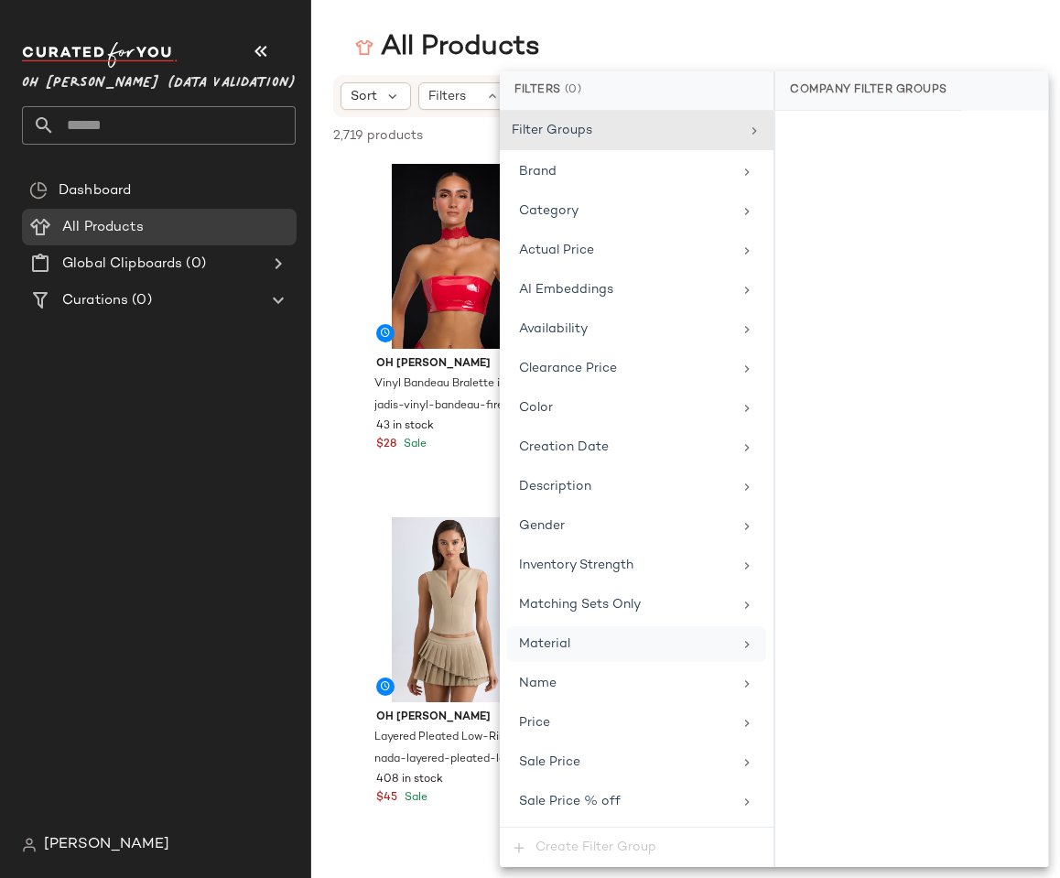
click at [602, 642] on div "Material" at bounding box center [625, 644] width 213 height 19
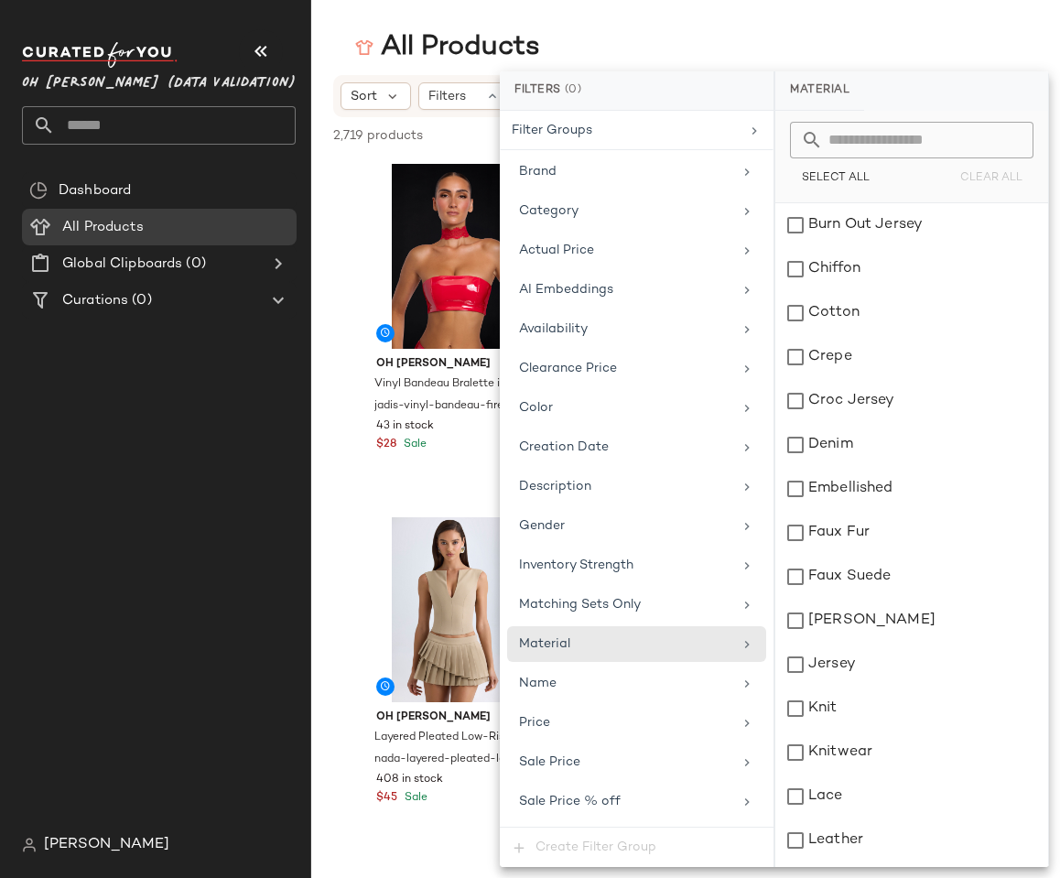
click at [865, 38] on div "All Products" at bounding box center [685, 47] width 749 height 37
